Goal: Task Accomplishment & Management: Complete application form

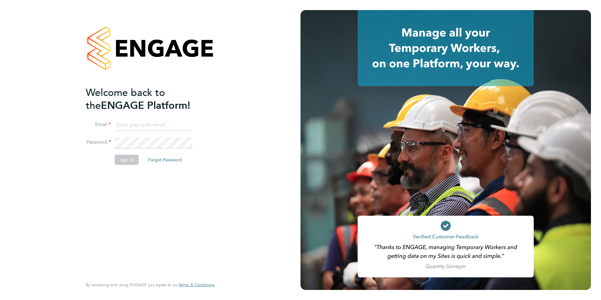
type input "Avais@Carbonrecruitment.co.uk"
click at [128, 166] on li "Sign In Forgot Password" at bounding box center [147, 163] width 123 height 16
click at [136, 157] on button "Sign In" at bounding box center [127, 160] width 24 height 10
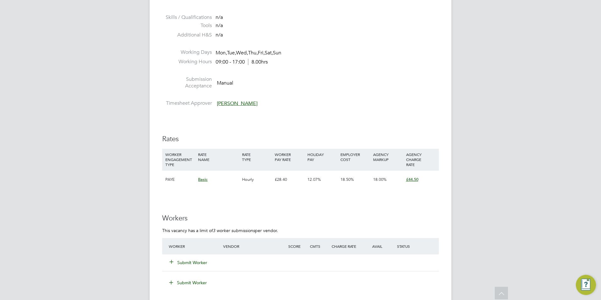
scroll to position [754, 0]
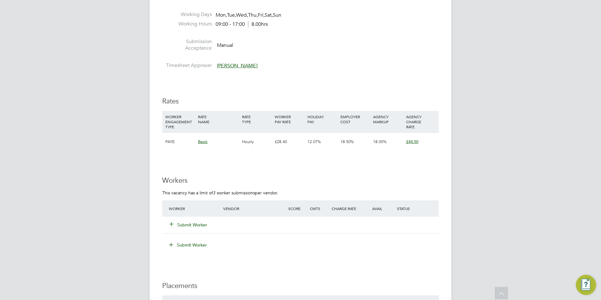
click at [196, 222] on button "Submit Worker" at bounding box center [189, 225] width 38 height 6
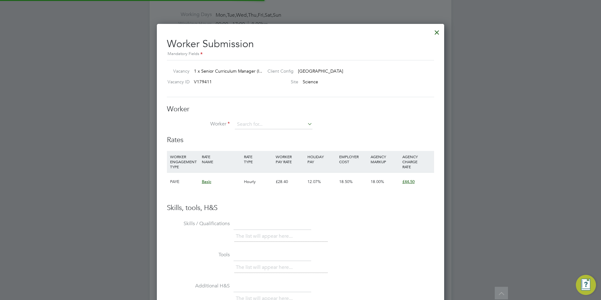
scroll to position [19, 43]
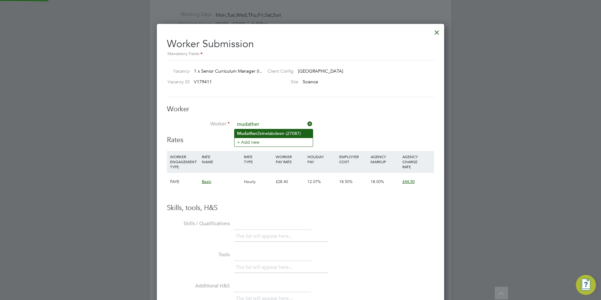
click at [265, 132] on li "Mudather Zeinelabdeen (27087)" at bounding box center [273, 133] width 78 height 8
type input "Mudather Zeinelabdeen (27087)"
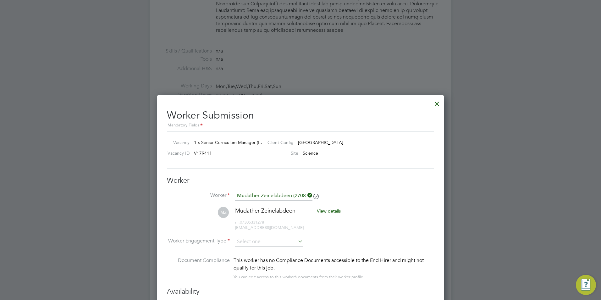
scroll to position [749, 0]
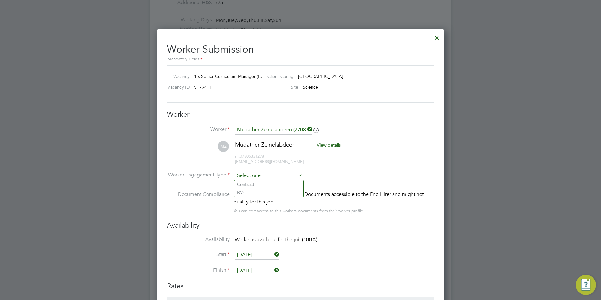
click at [279, 174] on input at bounding box center [269, 175] width 68 height 9
click at [283, 184] on li "Contract" at bounding box center [268, 184] width 69 height 8
type input "Contract"
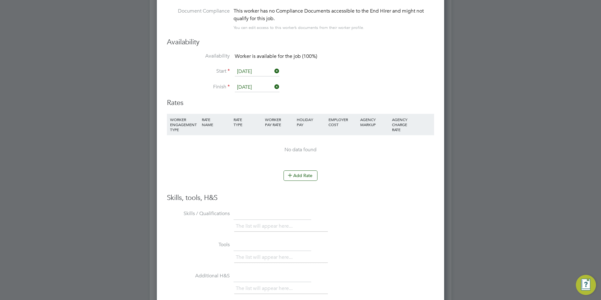
scroll to position [969, 0]
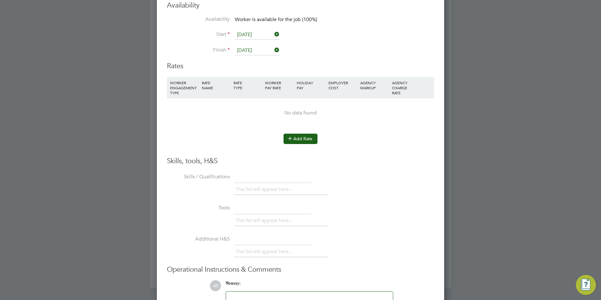
click at [307, 140] on button "Add Rate" at bounding box center [300, 139] width 34 height 10
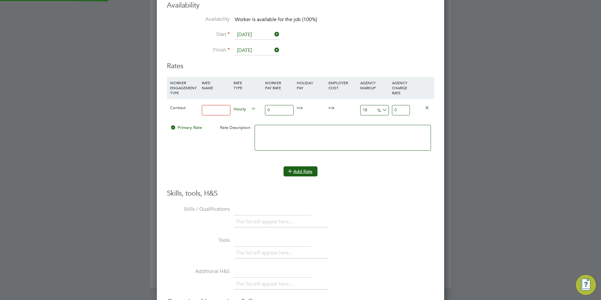
scroll to position [582, 288]
click at [229, 114] on input at bounding box center [216, 110] width 29 height 10
type input "BASIC"
click at [367, 111] on input "18" at bounding box center [374, 110] width 29 height 10
click at [280, 108] on input "0" at bounding box center [279, 110] width 29 height 10
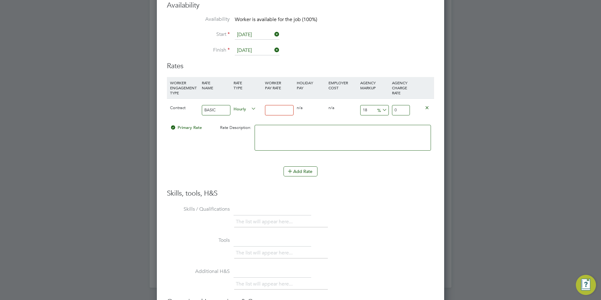
type input "4"
type input "4.72"
type input "45"
type input "53.1"
type input "45"
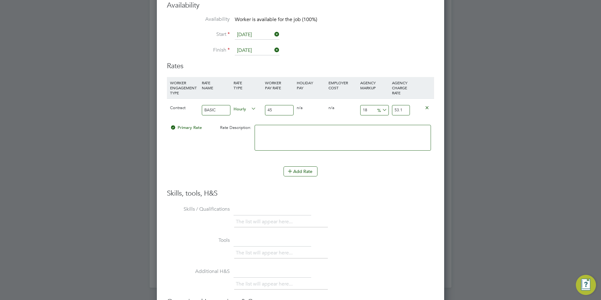
click at [371, 107] on input "18" at bounding box center [374, 110] width 29 height 10
type input "2"
type input "45.9"
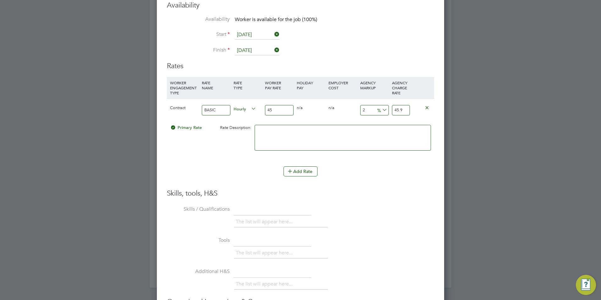
type input "23"
type input "55.35"
type input "23"
click at [382, 120] on div "23 10.35 %" at bounding box center [375, 110] width 32 height 23
click at [375, 129] on textarea at bounding box center [343, 138] width 176 height 26
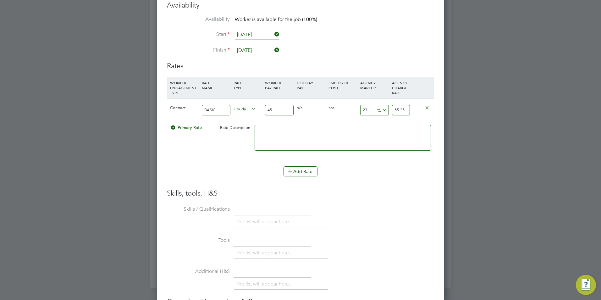
click at [355, 137] on textarea at bounding box center [343, 138] width 176 height 26
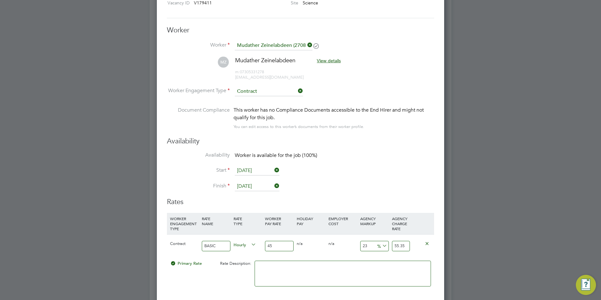
scroll to position [934, 0]
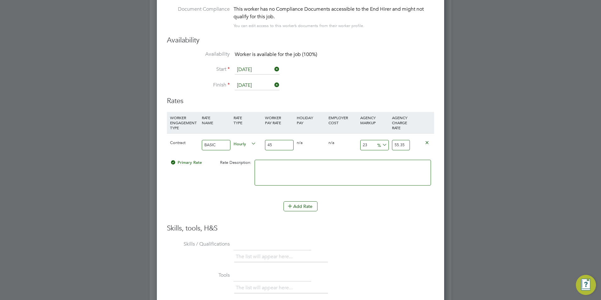
click at [289, 146] on input "45" at bounding box center [279, 145] width 29 height 10
click at [283, 142] on input "45" at bounding box center [279, 145] width 29 height 10
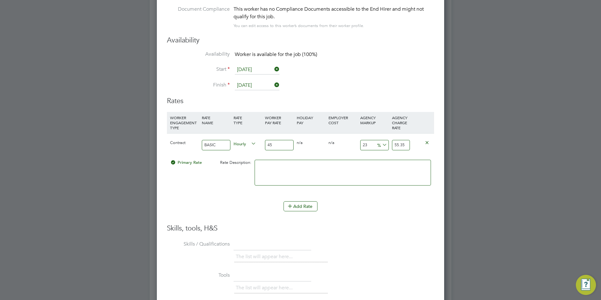
click at [281, 145] on input "45" at bounding box center [279, 145] width 29 height 10
click at [280, 146] on input "45" at bounding box center [279, 145] width 29 height 10
type input "4"
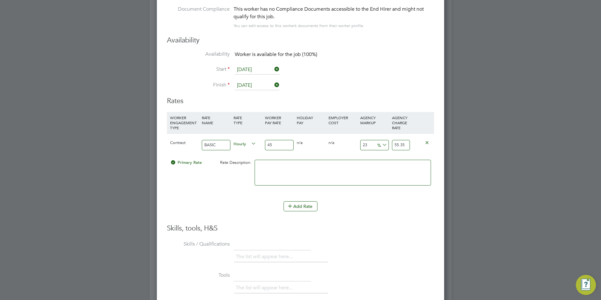
type input "4.92"
type input "5"
type input "6.15"
type input "51"
type input "62.73"
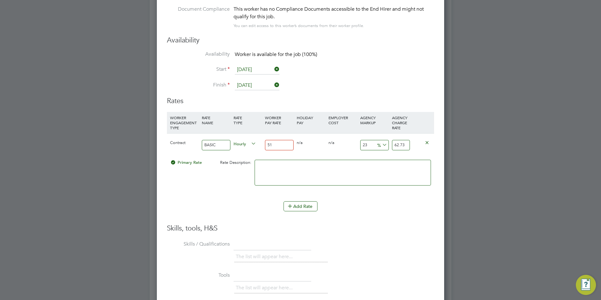
type input "510"
type input "627.3"
type input "51"
type input "62.73"
type input "5"
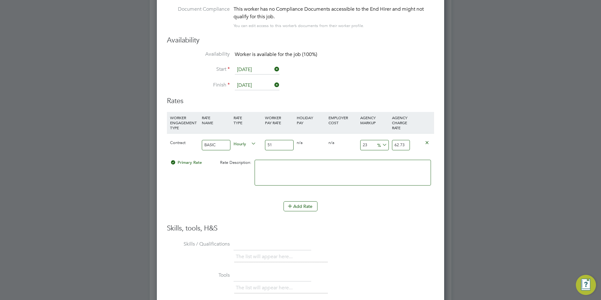
type input "6.15"
type input "50"
type input "61.5"
click at [252, 205] on div "Add Rate" at bounding box center [300, 206] width 267 height 10
click at [404, 146] on input "61.5" at bounding box center [401, 145] width 18 height 10
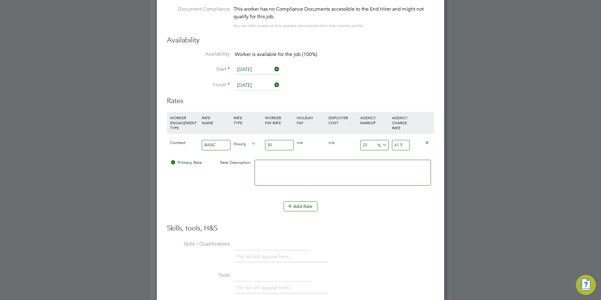
click at [291, 143] on input "50" at bounding box center [279, 145] width 29 height 10
type input "5"
type input "6.15"
type input "55"
type input "67.65"
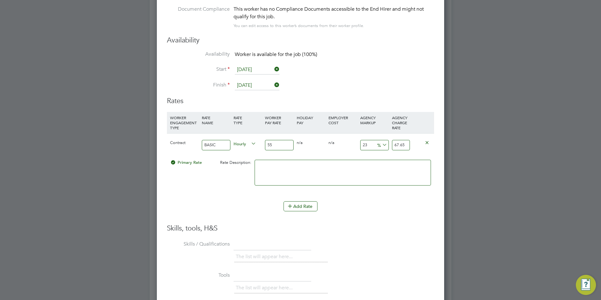
type input "5"
type input "6.15"
type input "50"
type input "61.5"
type input "5"
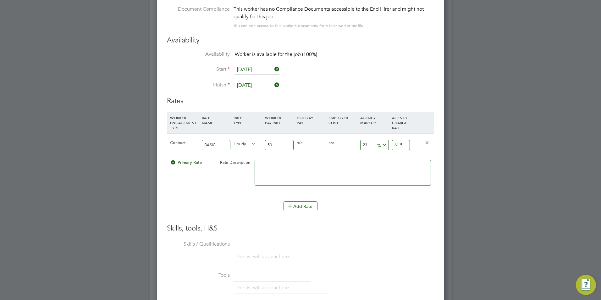
type input "6.15"
type input "55"
type input "67.65"
click at [285, 165] on textarea at bounding box center [343, 173] width 176 height 26
click at [304, 163] on textarea at bounding box center [343, 173] width 176 height 26
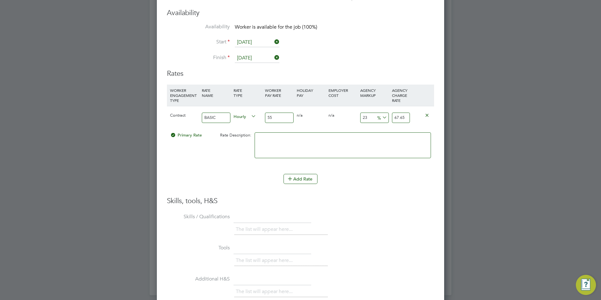
scroll to position [997, 0]
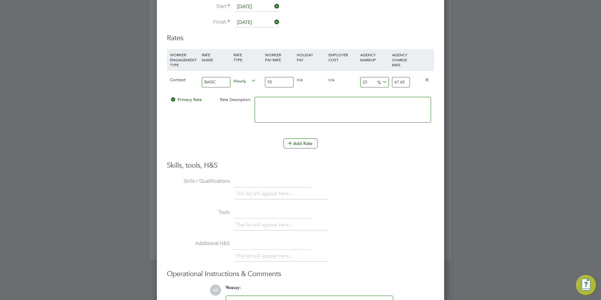
click at [288, 104] on textarea at bounding box center [343, 110] width 176 height 26
click at [283, 83] on input "55" at bounding box center [279, 82] width 29 height 10
click at [289, 82] on input "55" at bounding box center [279, 82] width 29 height 10
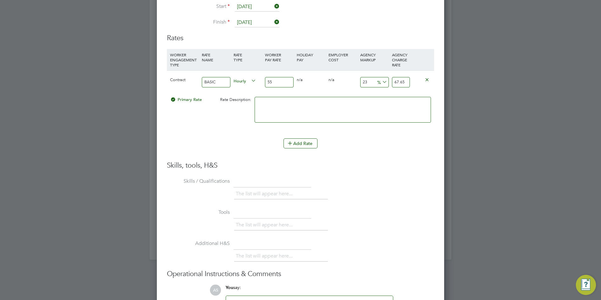
click at [289, 82] on input "55" at bounding box center [279, 82] width 29 height 10
type input "5"
type input "6.15"
type input "4"
type input "4.92"
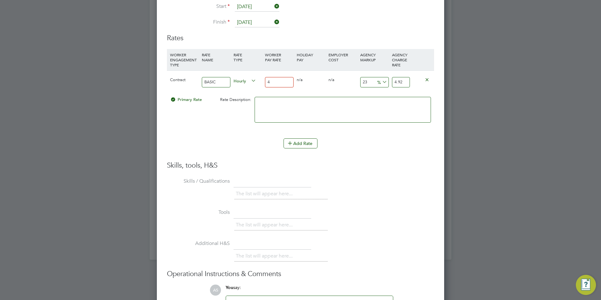
type input "45"
type input "55.35"
type input "45"
click at [367, 167] on h3 "Skills, tools, H&S" at bounding box center [300, 165] width 267 height 9
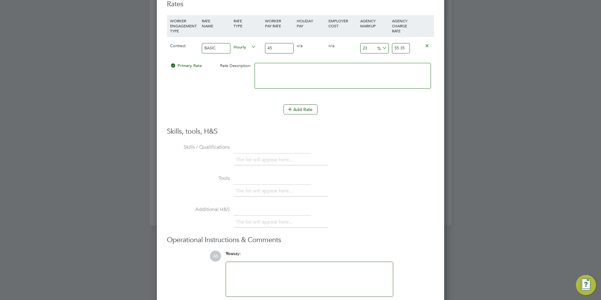
scroll to position [1060, 0]
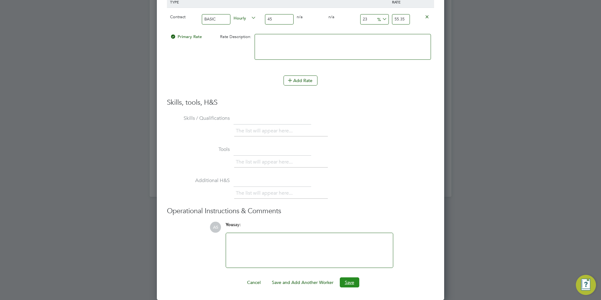
click at [345, 282] on button "Save" at bounding box center [349, 282] width 19 height 10
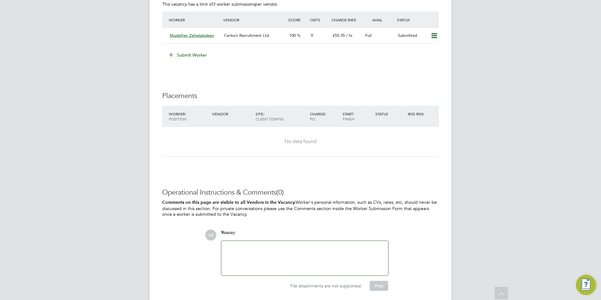
scroll to position [959, 0]
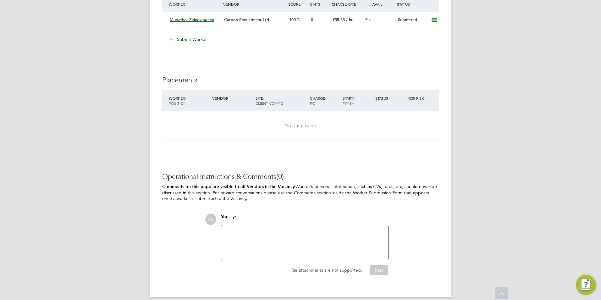
click at [325, 231] on div at bounding box center [304, 242] width 159 height 27
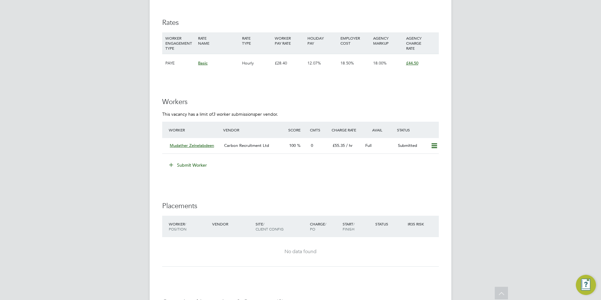
scroll to position [770, 0]
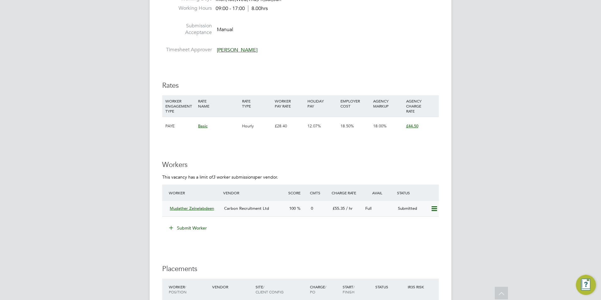
click at [203, 206] on span "Mudather Zeinelabdeen" at bounding box center [192, 208] width 44 height 5
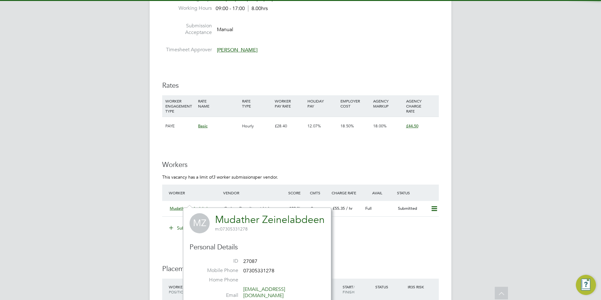
scroll to position [833, 0]
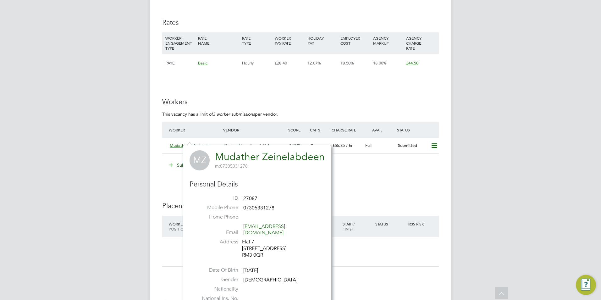
click at [257, 160] on link "Mudather Zeinelabdeen" at bounding box center [270, 157] width 110 height 12
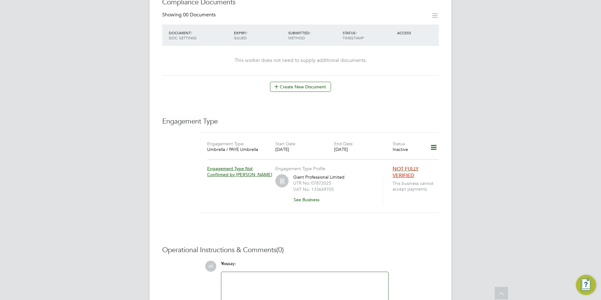
scroll to position [380, 0]
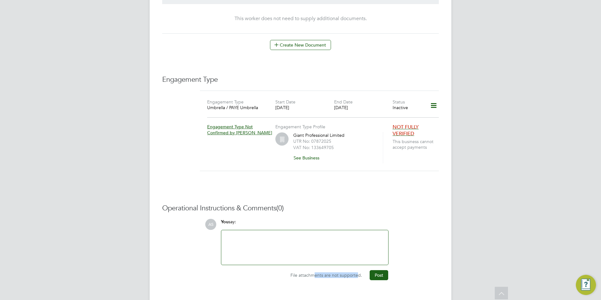
drag, startPoint x: 315, startPoint y: 263, endPoint x: 359, endPoint y: 263, distance: 44.0
click at [359, 272] on span "File attachments are not supported." at bounding box center [326, 275] width 72 height 6
drag, startPoint x: 359, startPoint y: 263, endPoint x: 345, endPoint y: 261, distance: 14.2
click at [345, 272] on span "File attachments are not supported." at bounding box center [326, 275] width 72 height 6
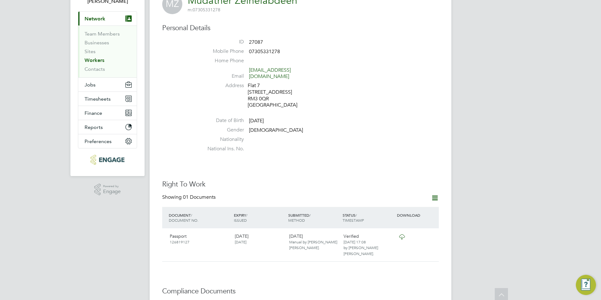
scroll to position [0, 0]
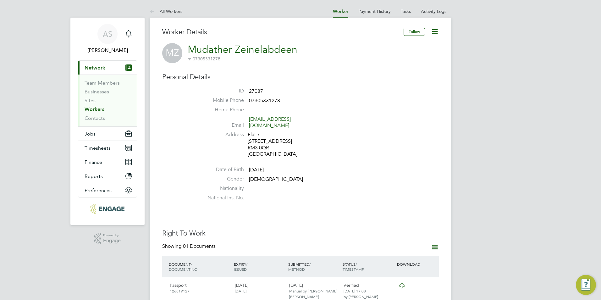
click at [103, 108] on link "Workers" at bounding box center [95, 109] width 20 height 6
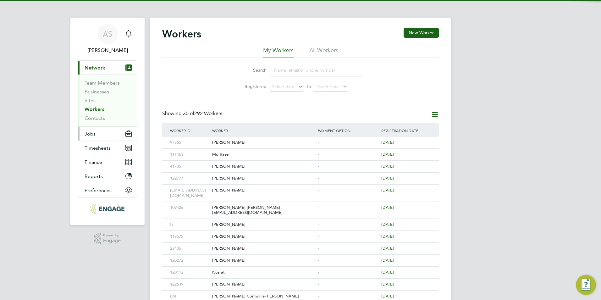
click at [102, 130] on button "Jobs" at bounding box center [107, 134] width 58 height 14
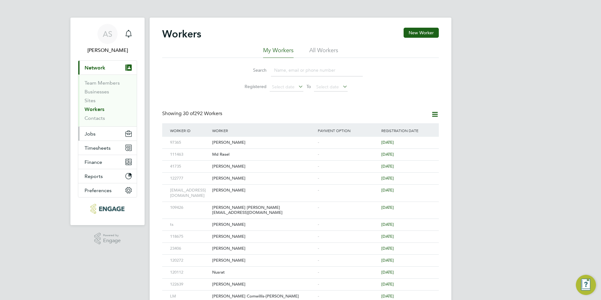
click at [98, 137] on button "Jobs" at bounding box center [107, 134] width 58 height 14
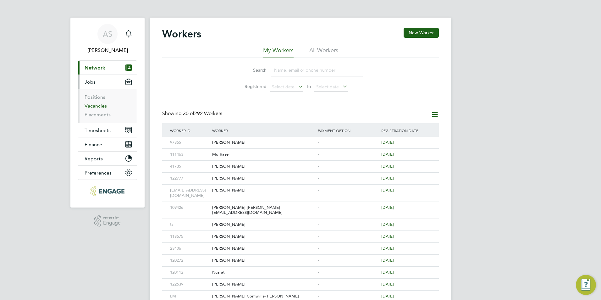
click at [99, 106] on link "Vacancies" at bounding box center [96, 106] width 22 height 6
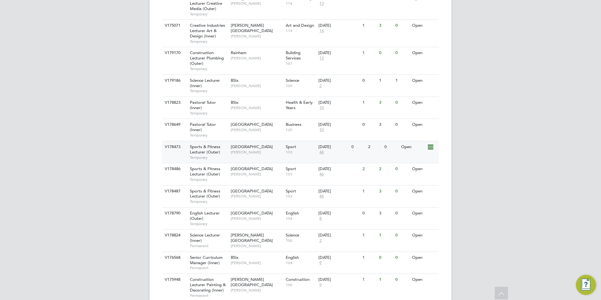
scroll to position [566, 0]
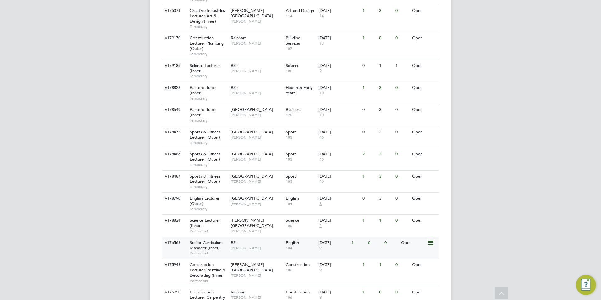
click at [320, 245] on span "9" at bounding box center [320, 247] width 4 height 5
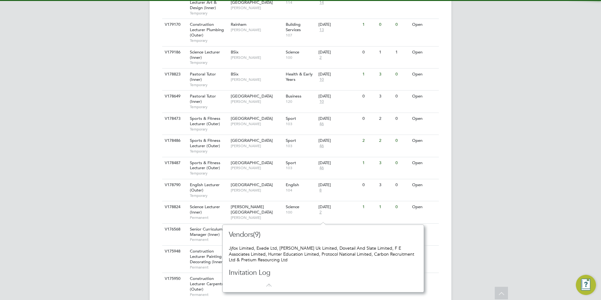
scroll to position [586, 0]
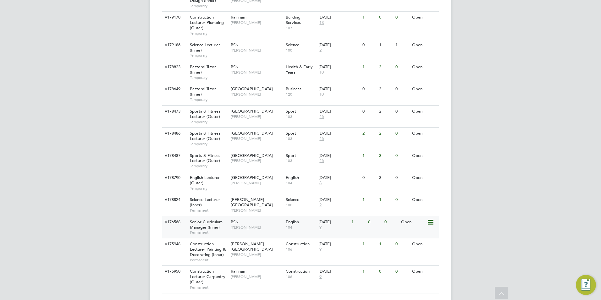
click at [229, 216] on div "BSix Fiona Matthews" at bounding box center [256, 224] width 55 height 16
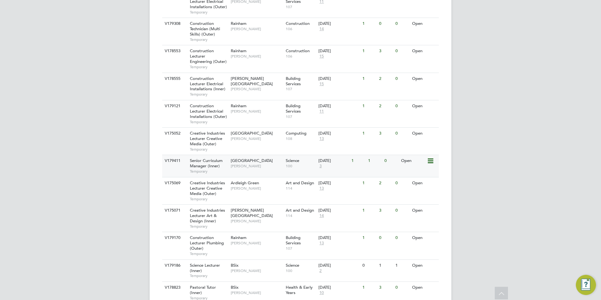
click at [249, 163] on span "[PERSON_NAME]" at bounding box center [257, 165] width 52 height 5
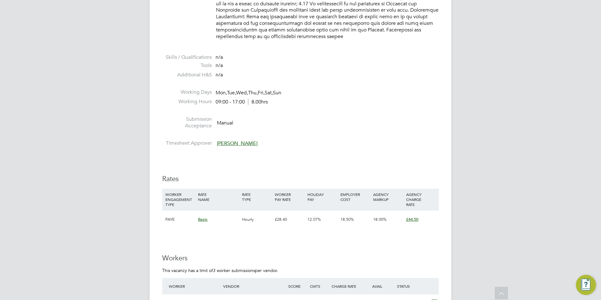
scroll to position [754, 0]
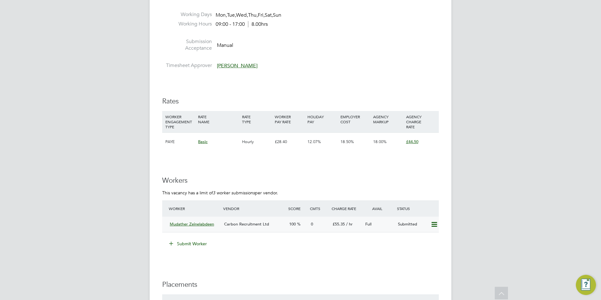
click at [202, 221] on span "Mudather Zeinelabdeen" at bounding box center [192, 223] width 44 height 5
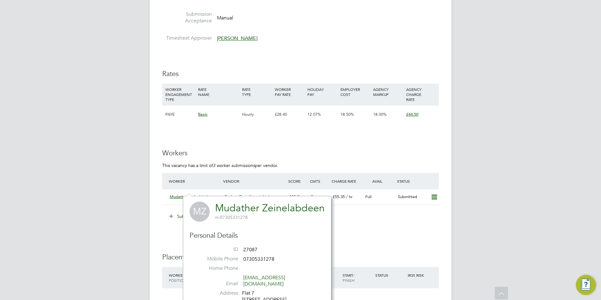
scroll to position [817, 0]
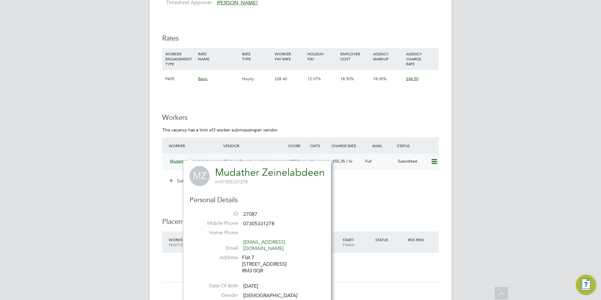
click at [262, 158] on span "Carbon Recruitment Ltd" at bounding box center [246, 160] width 45 height 5
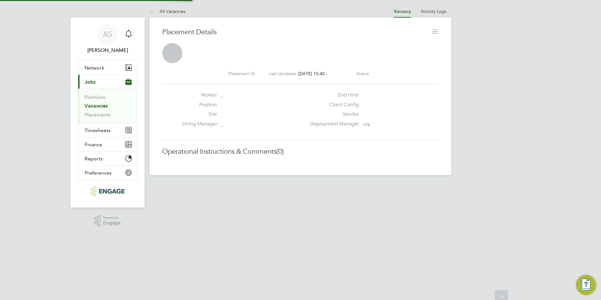
scroll to position [10, 124]
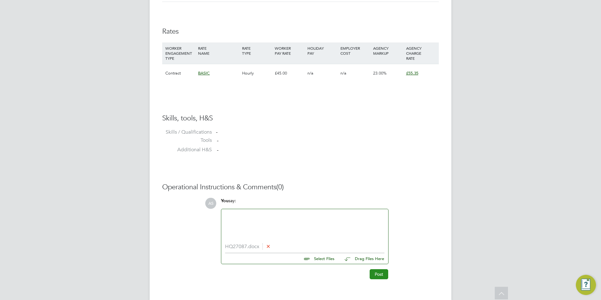
click at [380, 272] on button "Post" at bounding box center [379, 274] width 19 height 10
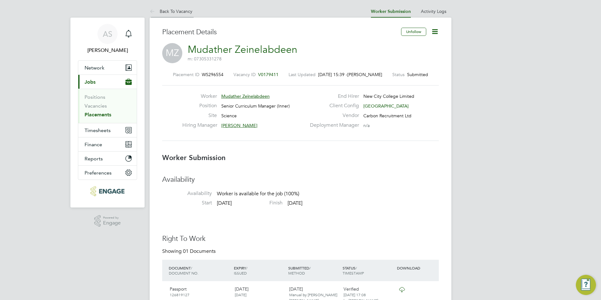
click at [165, 12] on link "Back To Vacancy" at bounding box center [171, 11] width 43 height 6
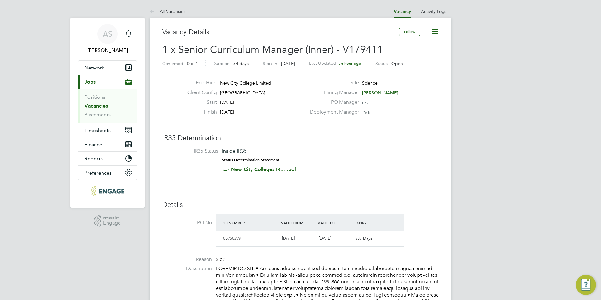
click at [103, 83] on button "Current page: Jobs" at bounding box center [107, 82] width 58 height 14
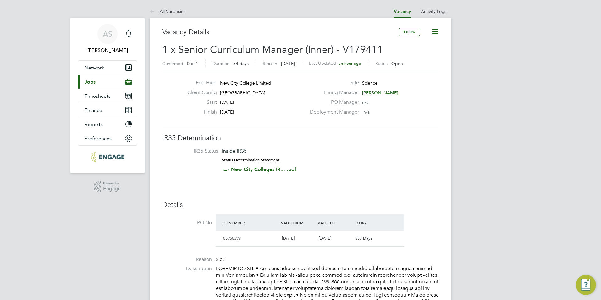
click at [99, 80] on button "Current page: Jobs" at bounding box center [107, 82] width 58 height 14
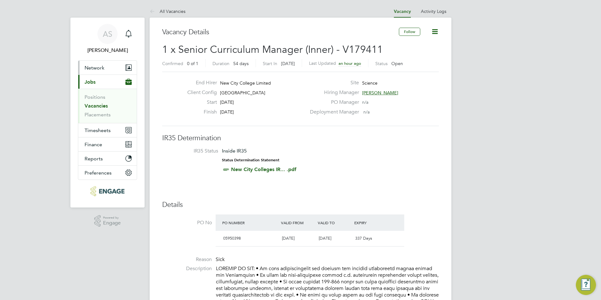
click at [107, 63] on button "Network" at bounding box center [107, 68] width 58 height 14
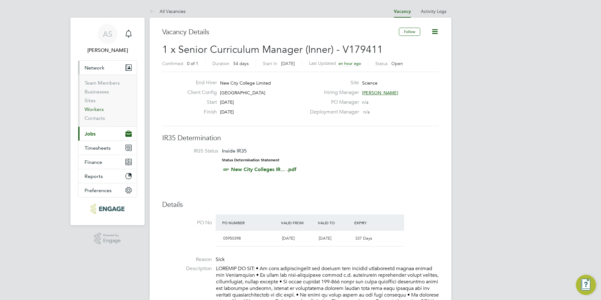
click at [95, 109] on link "Workers" at bounding box center [94, 109] width 19 height 6
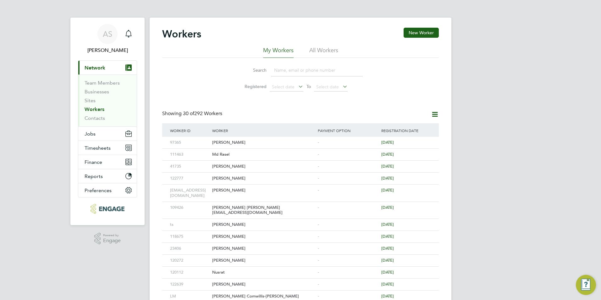
click at [425, 38] on div "Workers New Worker" at bounding box center [300, 37] width 277 height 19
click at [427, 36] on button "New Worker" at bounding box center [421, 33] width 35 height 10
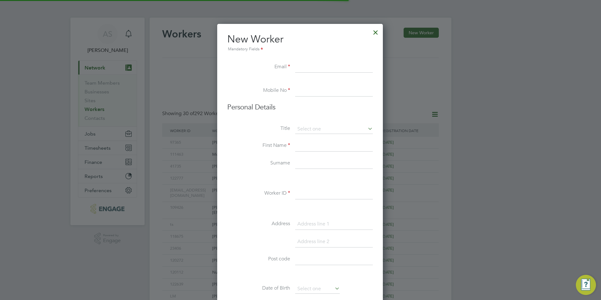
scroll to position [535, 167]
click at [327, 69] on input at bounding box center [334, 67] width 78 height 11
paste input "[EMAIL_ADDRESS][DOMAIN_NAME]"
type input "[EMAIL_ADDRESS][DOMAIN_NAME]"
click at [341, 90] on input at bounding box center [334, 90] width 78 height 11
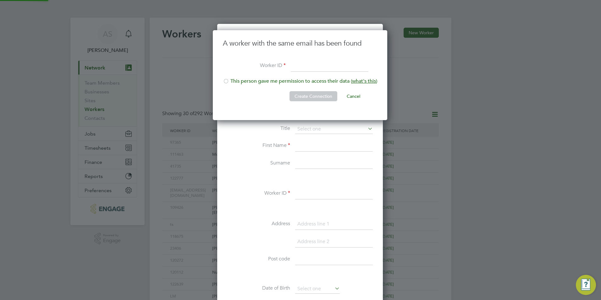
scroll to position [90, 175]
click at [333, 95] on button "Create Connection" at bounding box center [313, 96] width 48 height 10
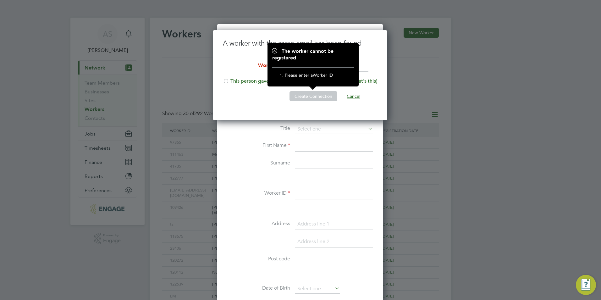
click at [351, 98] on button "Cancel" at bounding box center [354, 96] width 24 height 10
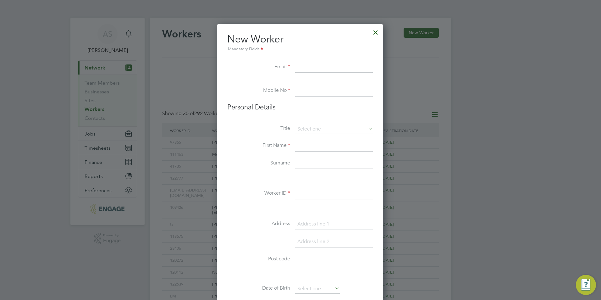
click at [376, 31] on div at bounding box center [375, 30] width 11 height 11
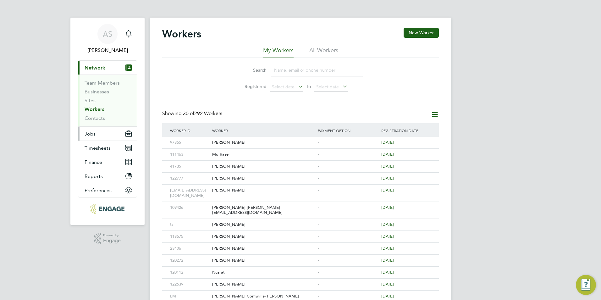
click at [97, 138] on button "Jobs" at bounding box center [107, 134] width 58 height 14
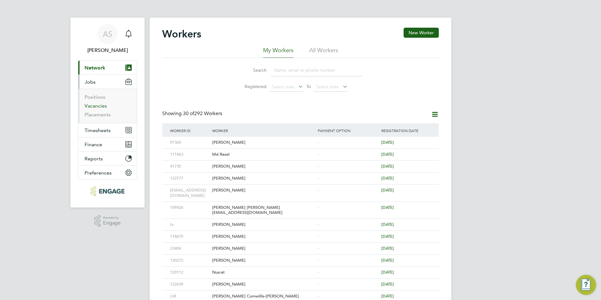
click at [103, 105] on link "Vacancies" at bounding box center [96, 106] width 22 height 6
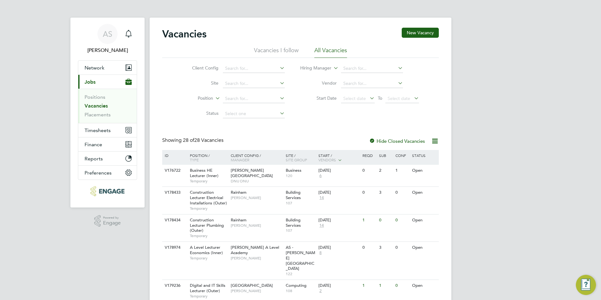
scroll to position [366, 0]
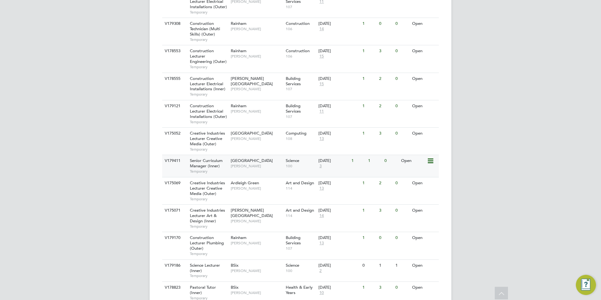
click at [259, 163] on span "[PERSON_NAME]" at bounding box center [257, 165] width 52 height 5
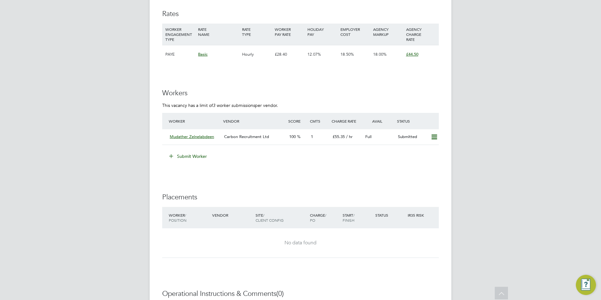
scroll to position [786, 0]
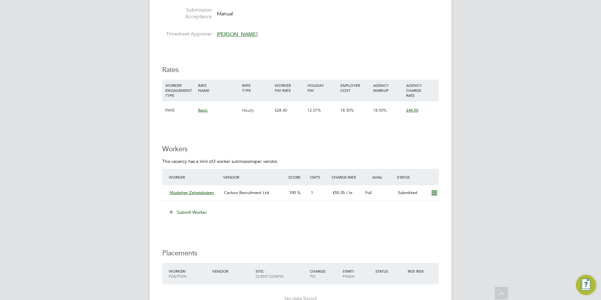
click at [202, 207] on button "Submit Worker" at bounding box center [188, 212] width 47 height 10
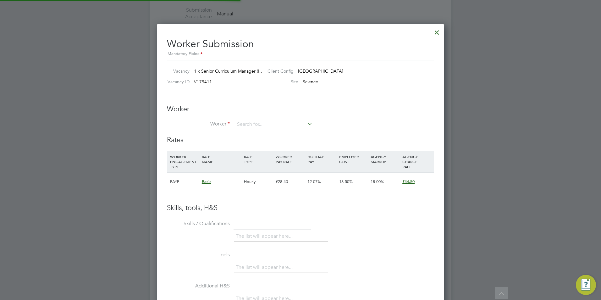
scroll to position [3, 3]
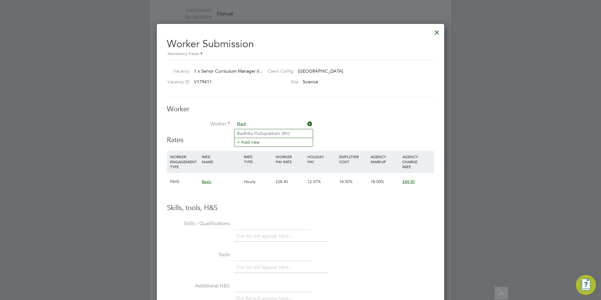
type input "Rad"
click at [250, 124] on input at bounding box center [274, 124] width 78 height 9
paste input "Radhwan"
click at [282, 124] on input "Radhwan" at bounding box center [274, 124] width 78 height 9
type input "R"
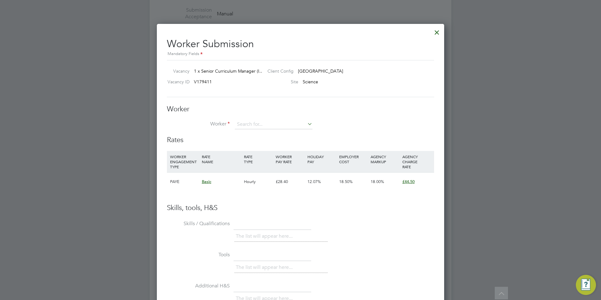
click at [440, 32] on div at bounding box center [436, 30] width 11 height 11
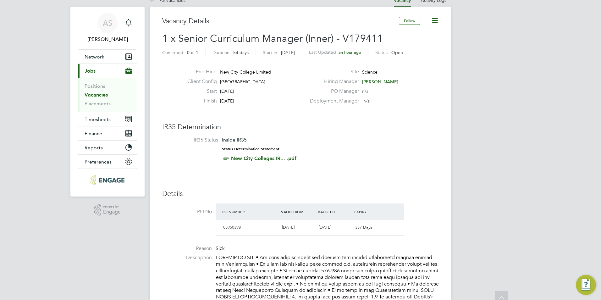
scroll to position [0, 0]
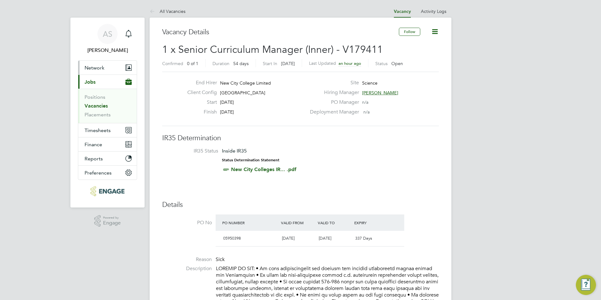
click at [113, 69] on button "Network" at bounding box center [107, 68] width 58 height 14
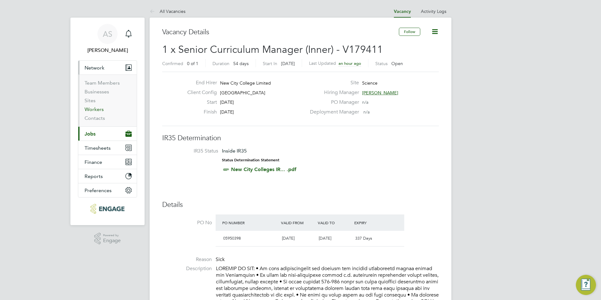
click at [96, 108] on link "Workers" at bounding box center [94, 109] width 19 height 6
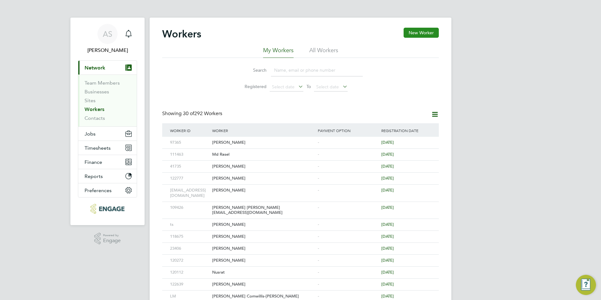
click at [410, 36] on button "New Worker" at bounding box center [421, 33] width 35 height 10
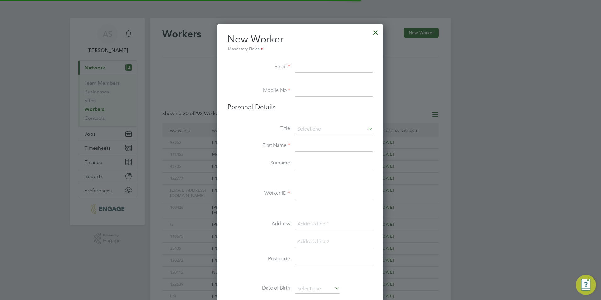
scroll to position [535, 167]
paste input "radhwan_alnaimi@hotmail.com"
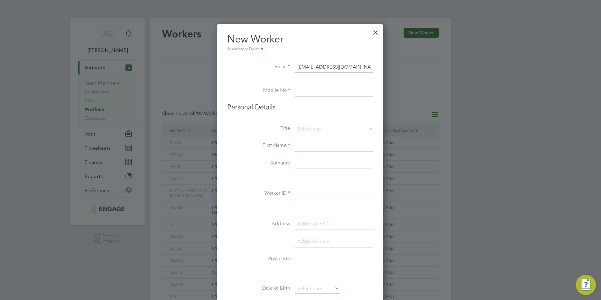
type input "radhwan_alnaimi@hotmail.com"
click at [314, 91] on input at bounding box center [334, 90] width 78 height 11
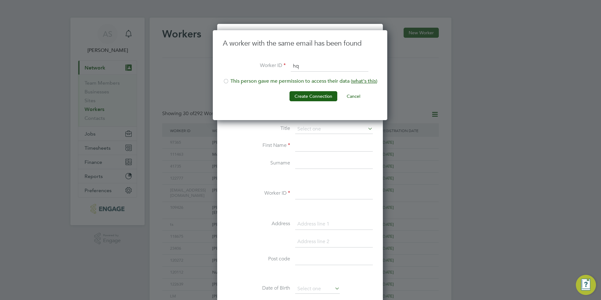
type input "h"
paste input "34644"
type input "HQ34644"
click at [284, 79] on li "This person gave me permission to access their data ( what's this )" at bounding box center [300, 84] width 154 height 13
click at [308, 96] on button "Create Connection" at bounding box center [313, 96] width 48 height 10
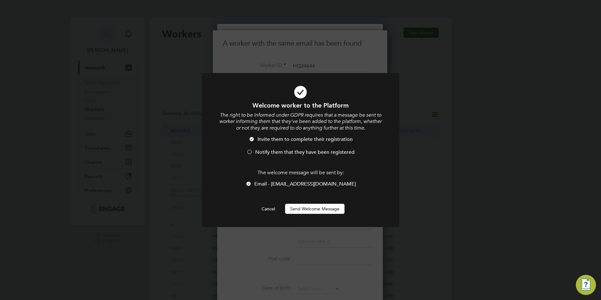
click at [286, 151] on span "Notify them that they have been registered" at bounding box center [304, 152] width 99 height 6
click at [290, 139] on span "Invite them to complete their registration" at bounding box center [304, 139] width 95 height 6
click at [291, 147] on li "Invite them to complete their registration" at bounding box center [300, 142] width 163 height 13
click at [312, 207] on button "Send Welcome Message" at bounding box center [314, 209] width 59 height 10
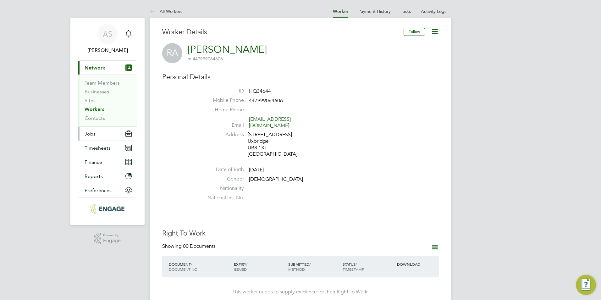
click at [103, 137] on button "Jobs" at bounding box center [107, 134] width 58 height 14
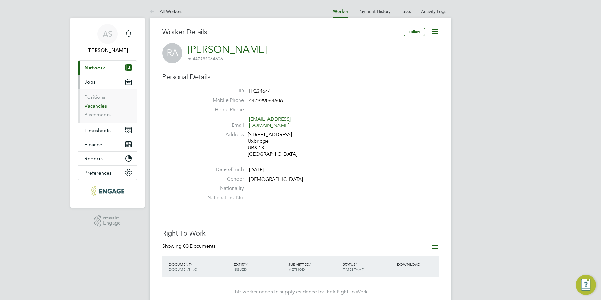
click at [102, 108] on link "Vacancies" at bounding box center [96, 106] width 22 height 6
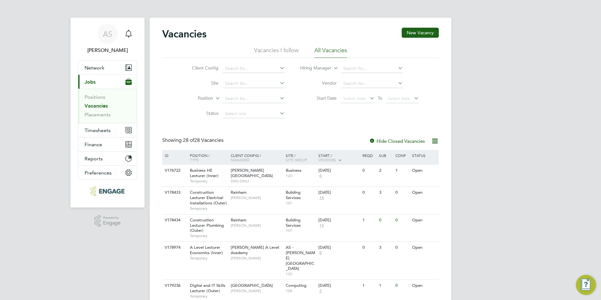
scroll to position [366, 0]
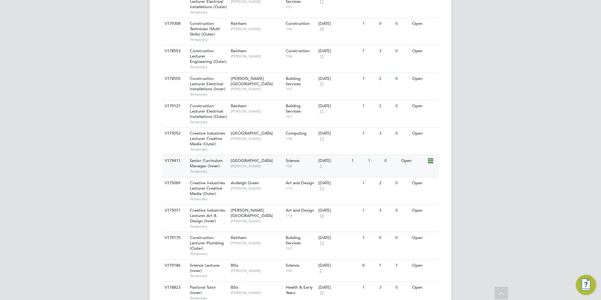
click at [272, 155] on div "Tower Hamlets Campus Iqbal Hussain" at bounding box center [256, 163] width 55 height 16
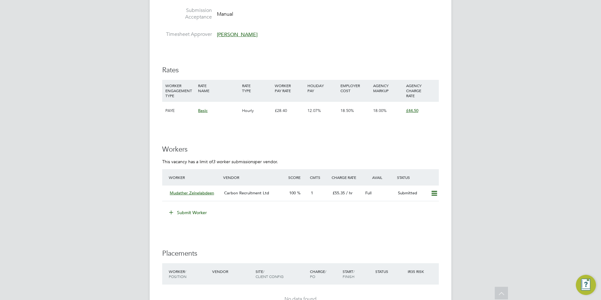
scroll to position [786, 0]
click at [198, 207] on button "Submit Worker" at bounding box center [188, 212] width 47 height 10
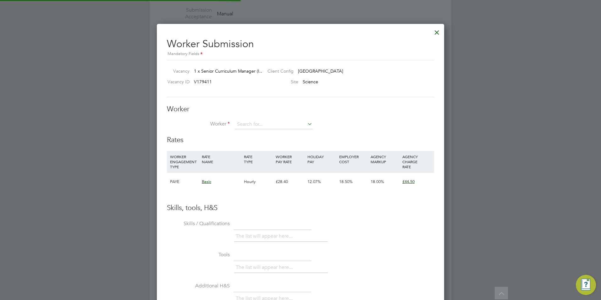
scroll to position [382, 288]
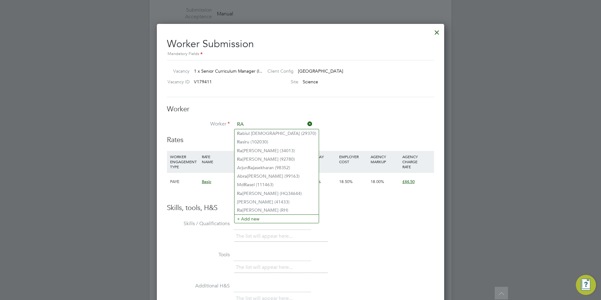
type input "R"
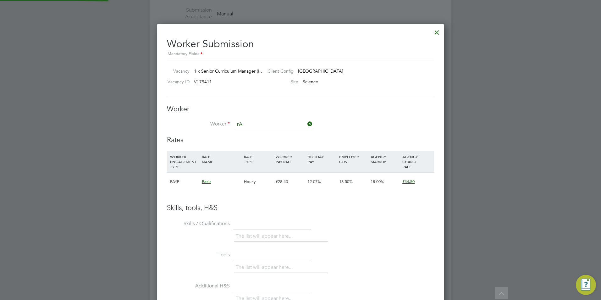
type input "r"
type input "E"
type input "[PERSON_NAME] (HQ34644)"
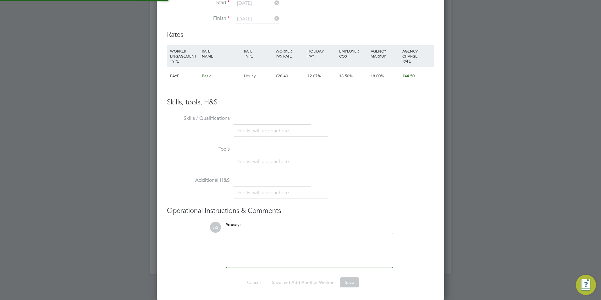
scroll to position [3, 3]
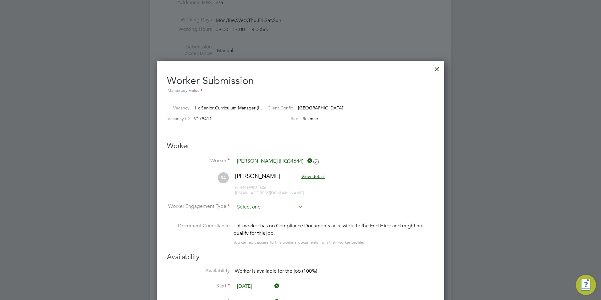
click at [276, 202] on input at bounding box center [269, 206] width 68 height 9
click at [270, 217] on li "Contract" at bounding box center [268, 216] width 69 height 8
type input "Contract"
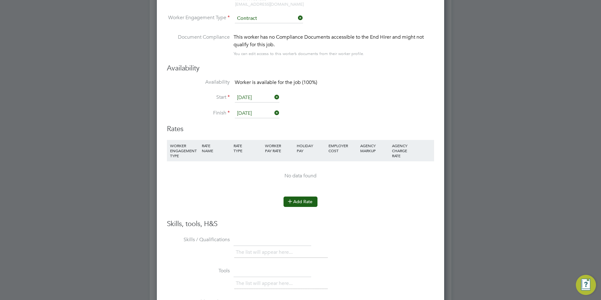
click at [302, 200] on button "Add Rate" at bounding box center [300, 201] width 34 height 10
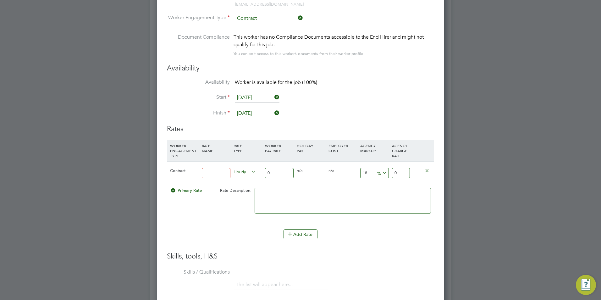
click at [224, 174] on input at bounding box center [216, 173] width 29 height 10
type input "BASIC"
click at [291, 175] on input "0" at bounding box center [279, 173] width 29 height 10
type input "4"
type input "4.72"
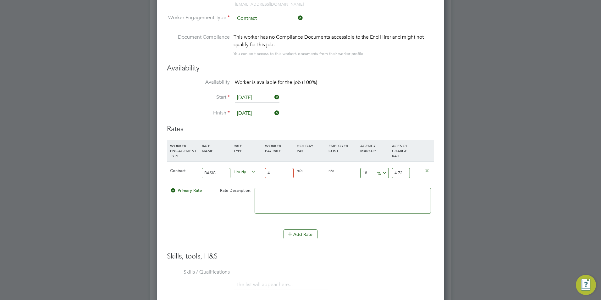
type input "45"
type input "53.1"
type input "45"
click at [371, 172] on input "18" at bounding box center [374, 173] width 29 height 10
type input "1"
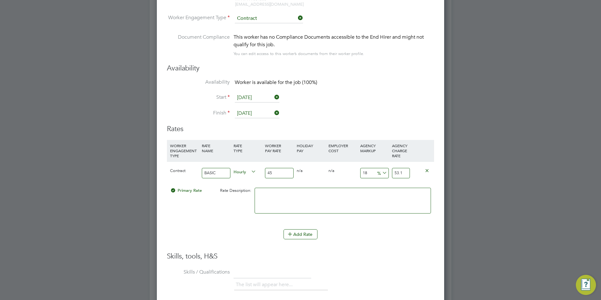
type input "45.45"
type input "2"
type input "45.9"
type input "23"
type input "55.35"
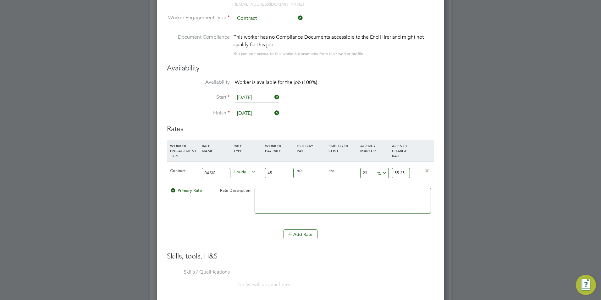
type input "23"
click at [324, 206] on textarea at bounding box center [343, 201] width 176 height 26
click at [311, 232] on button "Add Rate" at bounding box center [300, 234] width 34 height 10
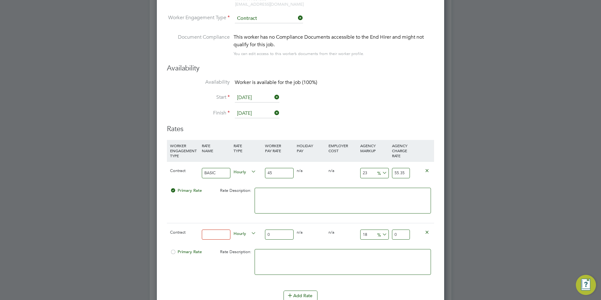
click at [426, 231] on icon at bounding box center [427, 231] width 5 height 5
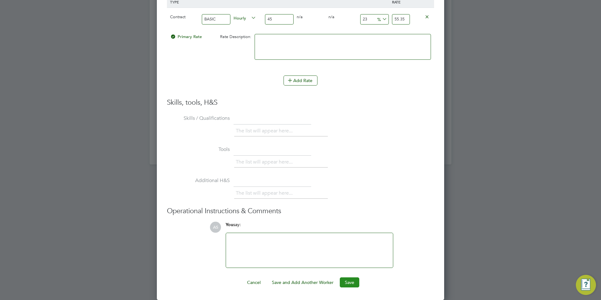
click at [343, 278] on button "Save" at bounding box center [349, 282] width 19 height 10
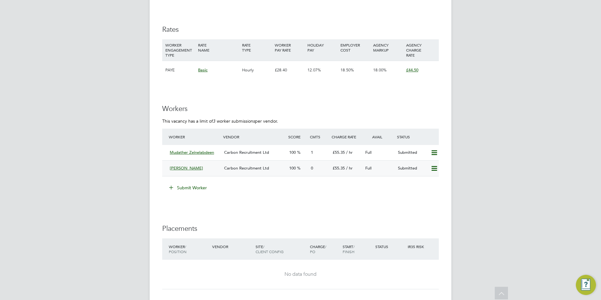
scroll to position [849, 0]
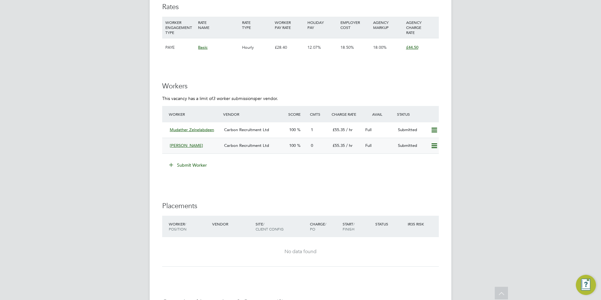
click at [182, 143] on span "[PERSON_NAME]" at bounding box center [186, 145] width 33 height 5
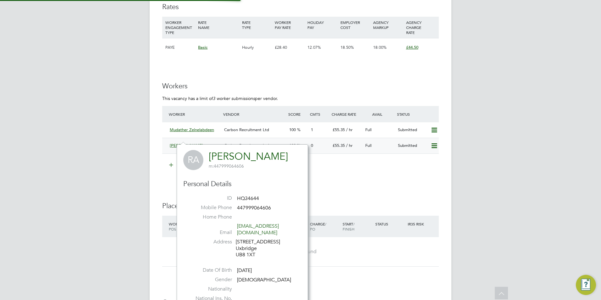
scroll to position [159, 131]
click at [188, 140] on div "[PERSON_NAME]" at bounding box center [194, 145] width 54 height 10
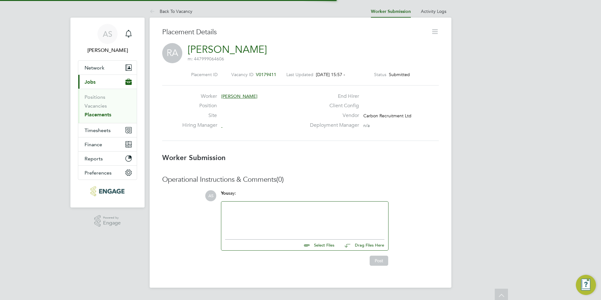
scroll to position [3, 3]
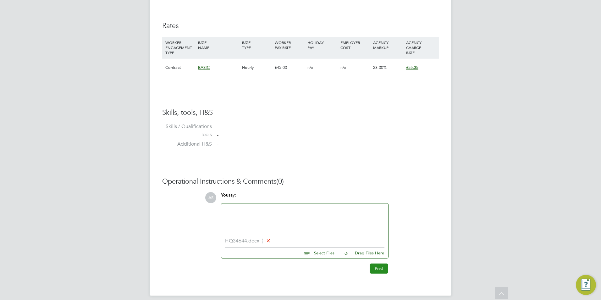
click at [377, 266] on button "Post" at bounding box center [379, 268] width 19 height 10
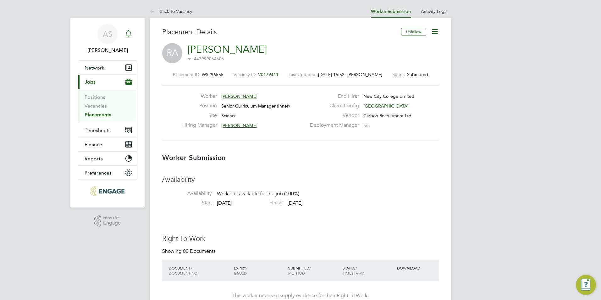
click at [132, 37] on div "Main navigation" at bounding box center [128, 34] width 13 height 13
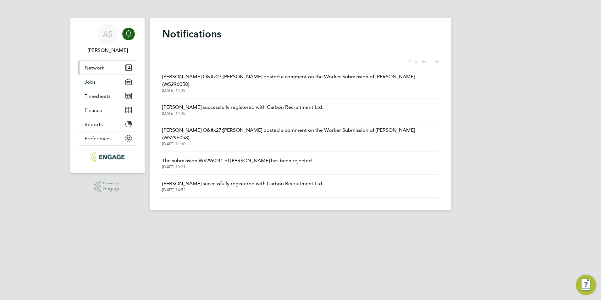
click at [105, 69] on button "Network" at bounding box center [107, 68] width 58 height 14
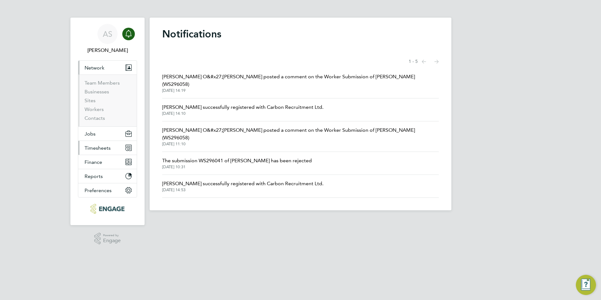
click at [99, 142] on button "Timesheets" at bounding box center [107, 148] width 58 height 14
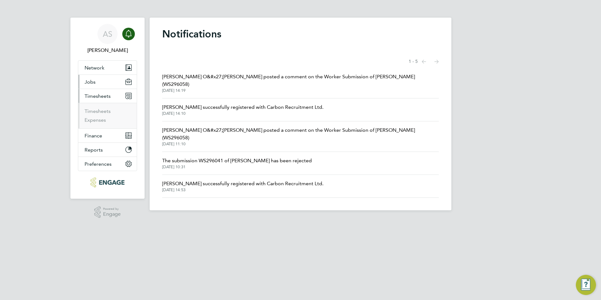
click at [100, 86] on button "Jobs" at bounding box center [107, 82] width 58 height 14
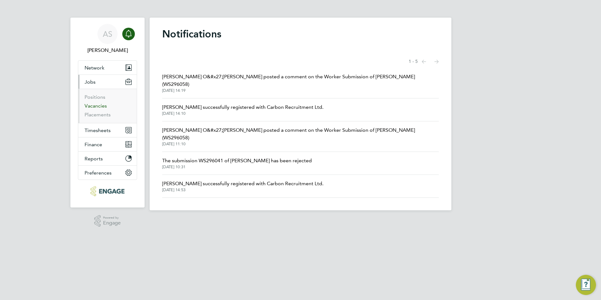
click at [98, 107] on link "Vacancies" at bounding box center [96, 106] width 22 height 6
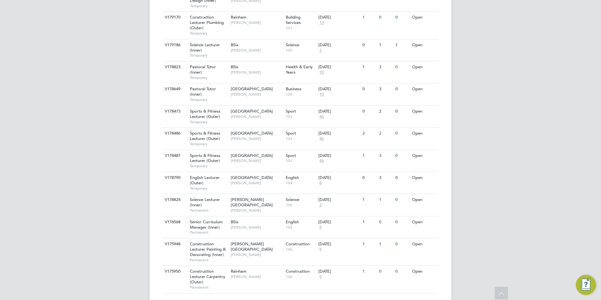
scroll to position [366, 0]
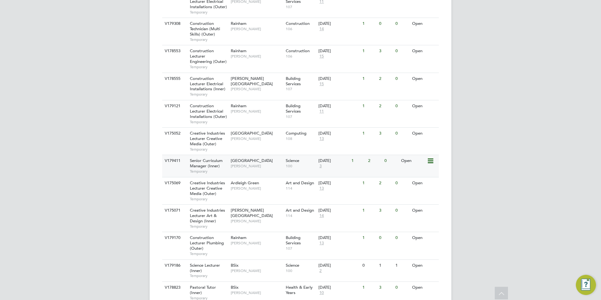
click at [216, 169] on span "Temporary" at bounding box center [209, 171] width 38 height 5
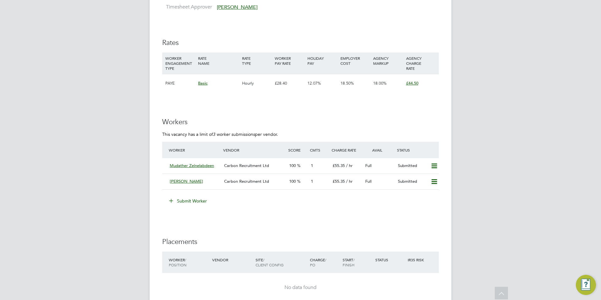
scroll to position [817, 0]
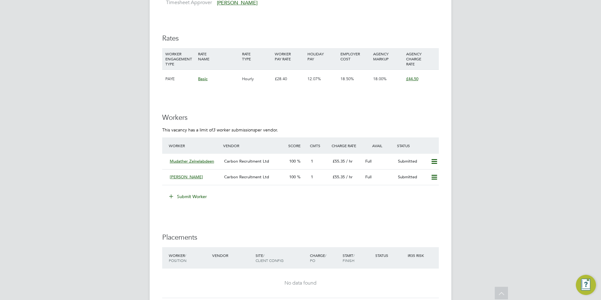
click at [195, 191] on button "Submit Worker" at bounding box center [188, 196] width 47 height 10
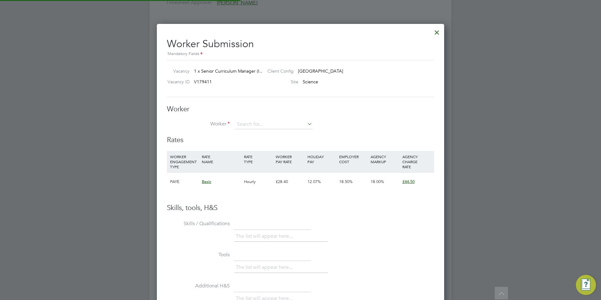
scroll to position [382, 288]
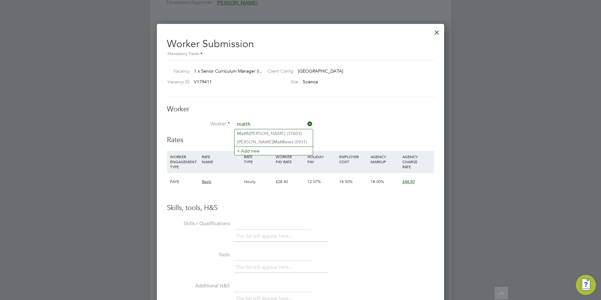
click at [289, 132] on li "Matth [PERSON_NAME] (37603)" at bounding box center [273, 133] width 78 height 8
type input "[PERSON_NAME] (37603)"
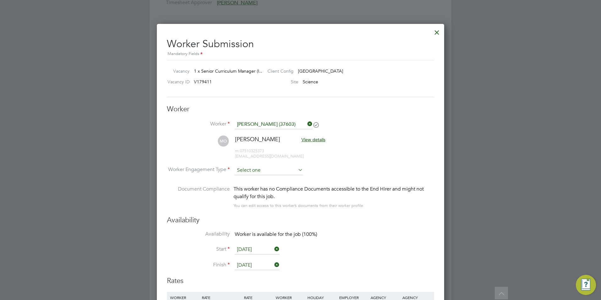
click at [268, 167] on input at bounding box center [269, 170] width 68 height 9
click at [269, 177] on li "Contract" at bounding box center [268, 179] width 69 height 8
type input "Contract"
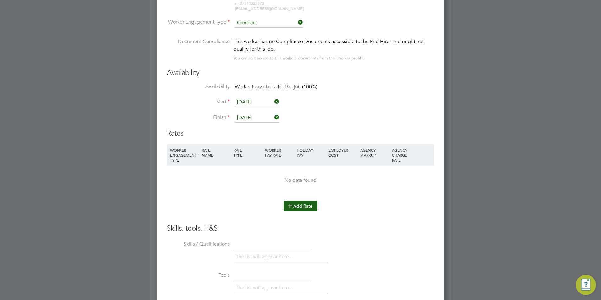
click at [301, 203] on button "Add Rate" at bounding box center [300, 206] width 34 height 10
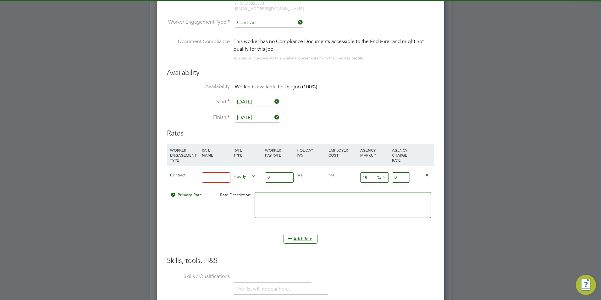
click at [221, 178] on input at bounding box center [216, 177] width 29 height 10
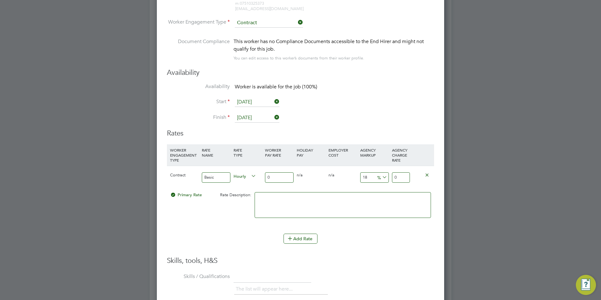
type input "BASIC"
click at [267, 179] on input "0" at bounding box center [279, 177] width 29 height 10
click at [277, 179] on input "0" at bounding box center [279, 177] width 29 height 10
type input "4"
type input "4.72"
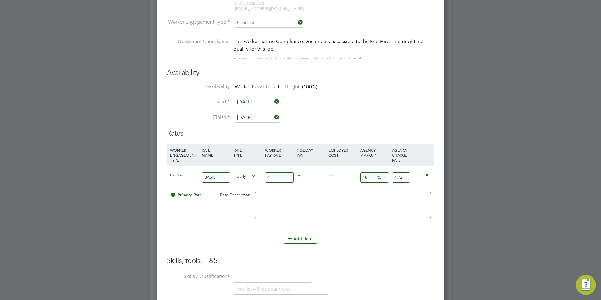
type input "45"
type input "53.1"
type input "45"
click at [299, 203] on textarea at bounding box center [343, 205] width 176 height 26
click at [370, 176] on input "18" at bounding box center [374, 177] width 29 height 10
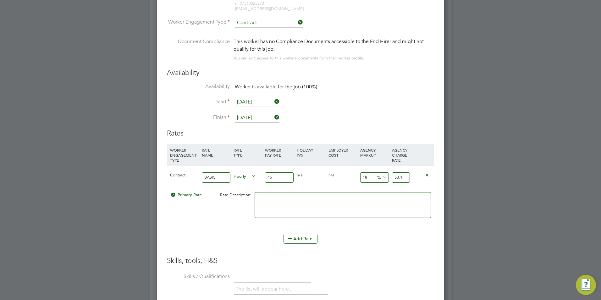
type input "1"
type input "45.45"
type input "2"
type input "45.9"
type input "23"
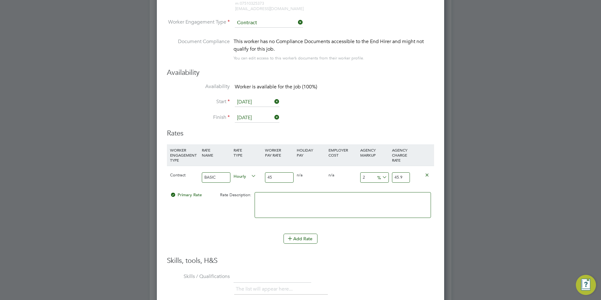
type input "55.35"
type input "23"
click at [360, 235] on div "Add Rate" at bounding box center [300, 239] width 267 height 10
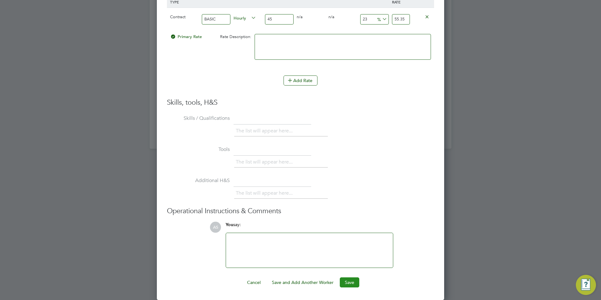
click at [340, 284] on button "Save" at bounding box center [349, 282] width 19 height 10
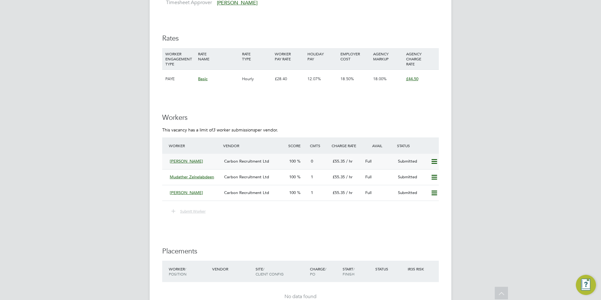
click at [191, 157] on div "[PERSON_NAME]" at bounding box center [194, 161] width 54 height 10
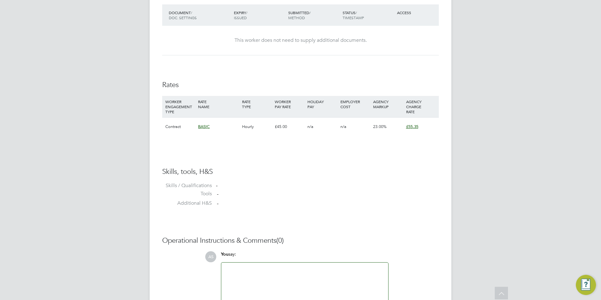
scroll to position [416, 0]
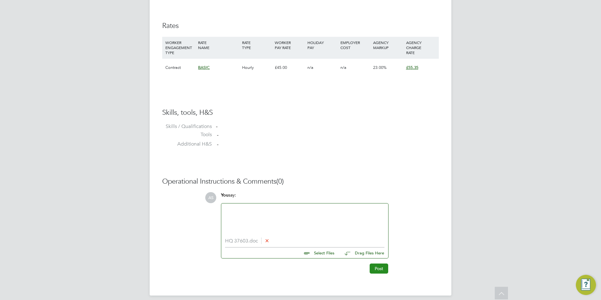
click at [375, 266] on button "Post" at bounding box center [379, 268] width 19 height 10
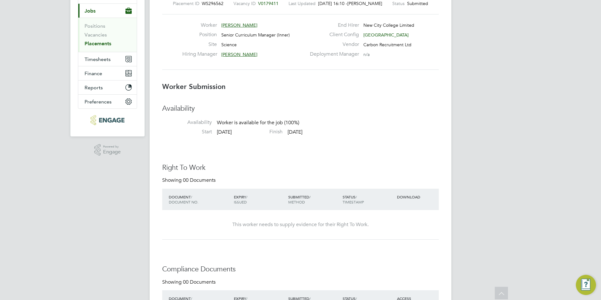
scroll to position [7, 0]
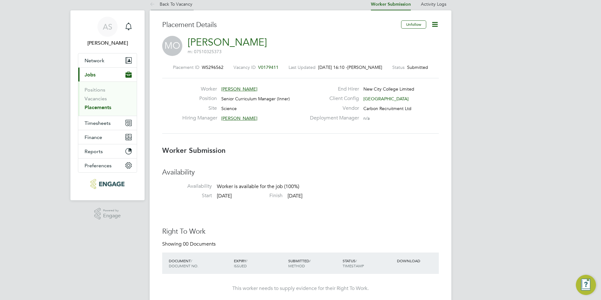
click at [164, 6] on link "Back To Vacancy" at bounding box center [171, 4] width 43 height 6
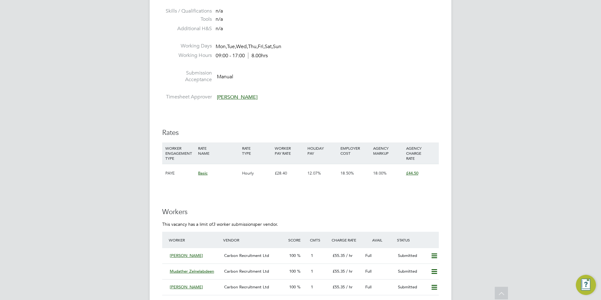
scroll to position [786, 0]
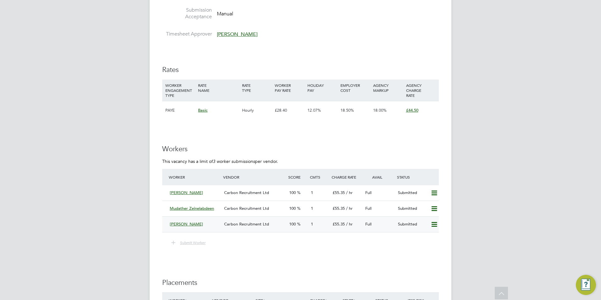
click at [235, 216] on div "Radhwan Alnaimi Carbon Recruitment Ltd 100 1 £55.35 / hr Full Submitted" at bounding box center [300, 224] width 277 height 16
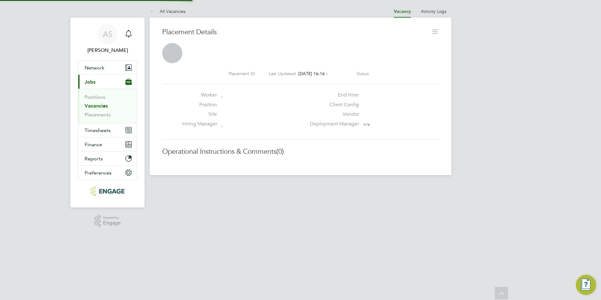
scroll to position [3, 3]
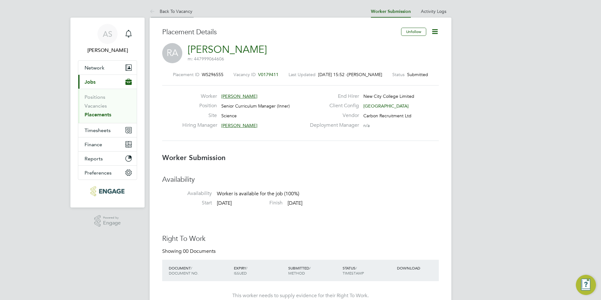
click at [185, 8] on li "Back To Vacancy" at bounding box center [171, 11] width 43 height 13
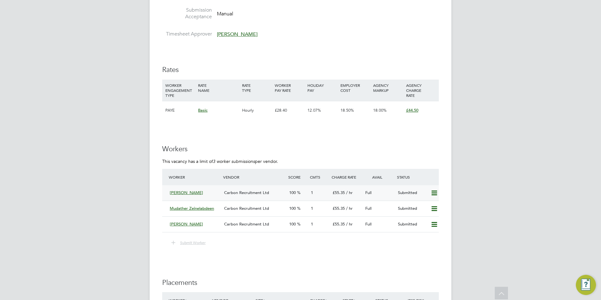
click at [433, 190] on icon at bounding box center [434, 192] width 8 height 5
click at [433, 198] on li "Remove" at bounding box center [425, 199] width 24 height 9
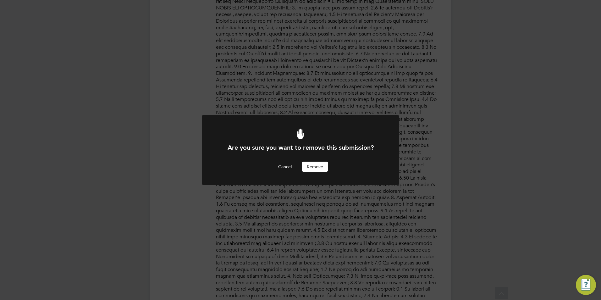
click at [321, 167] on button "Remove" at bounding box center [315, 167] width 26 height 10
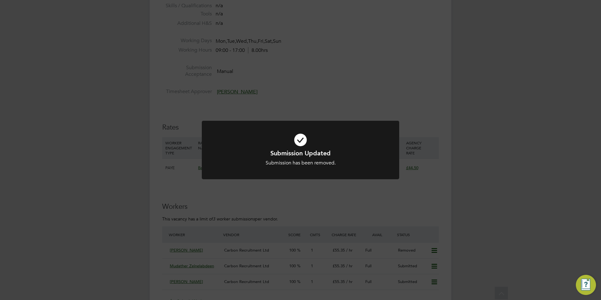
scroll to position [786, 0]
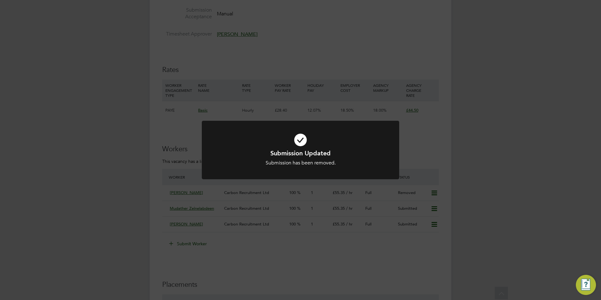
click at [296, 157] on div "Submission Updated Submission has been removed. Cancel Okay" at bounding box center [300, 157] width 163 height 17
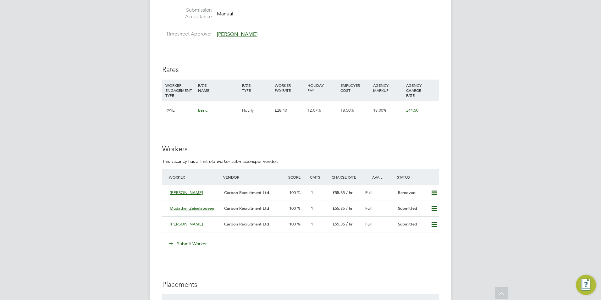
click at [202, 239] on button "Submit Worker" at bounding box center [188, 244] width 47 height 10
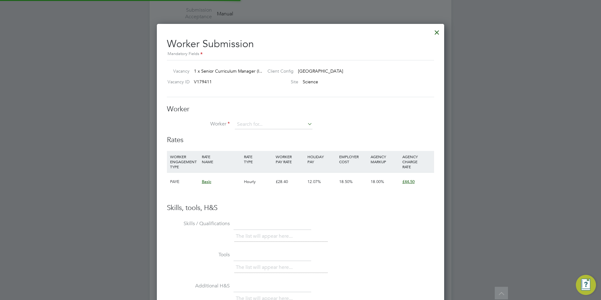
scroll to position [382, 288]
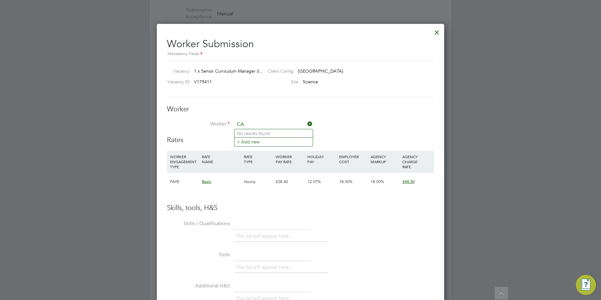
type input "C"
click at [434, 31] on div at bounding box center [436, 30] width 11 height 11
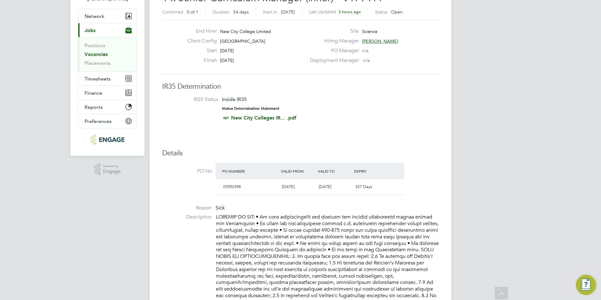
scroll to position [0, 0]
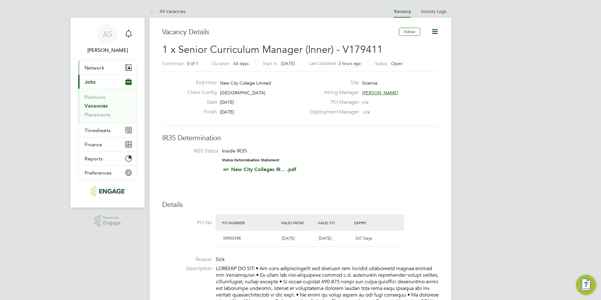
click at [101, 70] on span "Network" at bounding box center [95, 68] width 20 height 6
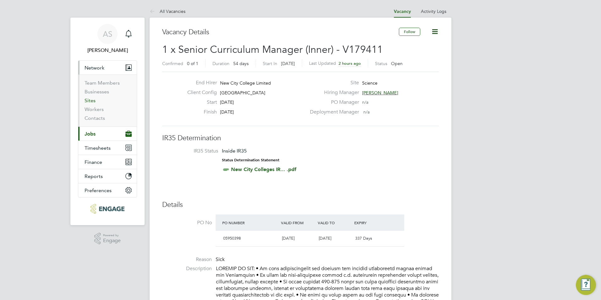
click at [92, 101] on link "Sites" at bounding box center [90, 100] width 11 height 6
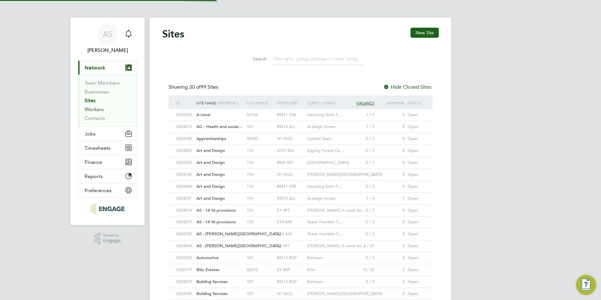
scroll to position [12, 30]
click at [92, 109] on link "Workers" at bounding box center [94, 109] width 19 height 6
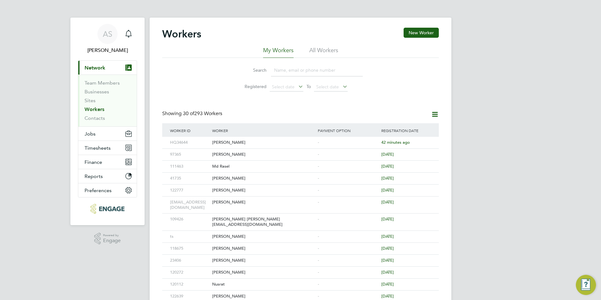
click at [291, 70] on input at bounding box center [317, 70] width 92 height 12
click at [422, 27] on div "Workers New Worker My Workers All Workers Search Registered Select date To Sele…" at bounding box center [301, 285] width 302 height 534
click at [418, 33] on button "New Worker" at bounding box center [421, 33] width 35 height 10
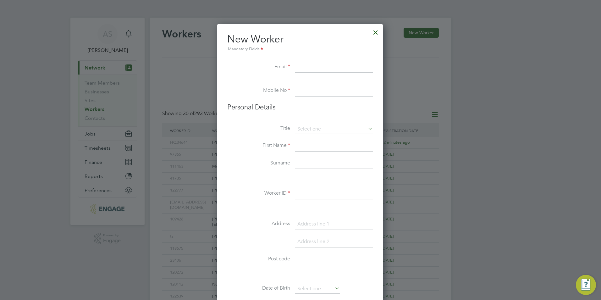
click at [299, 145] on input at bounding box center [334, 145] width 78 height 11
type input "c"
type input "Carol"
click at [309, 69] on input at bounding box center [334, 67] width 78 height 11
paste input "ngoezeji@yahoo.com"
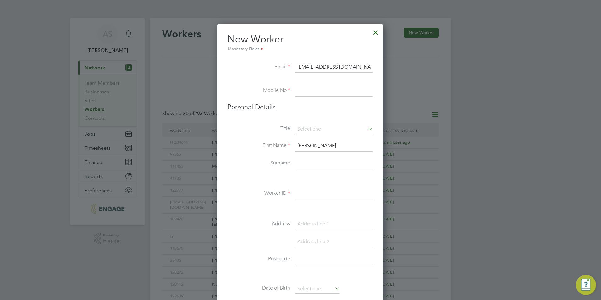
type input "ngoezeji@yahoo.com"
click at [297, 88] on input at bounding box center [334, 90] width 78 height 11
paste input "07488275534"
type input "07488275534"
click at [338, 132] on input at bounding box center [334, 128] width 78 height 9
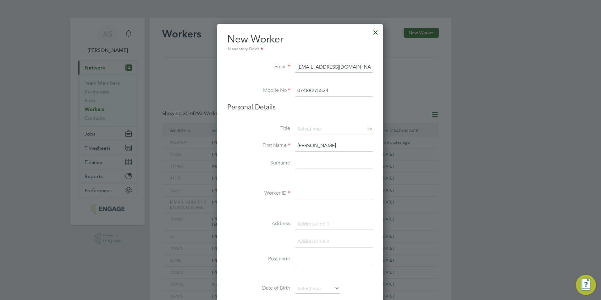
click at [326, 146] on li "Mrs" at bounding box center [334, 146] width 78 height 8
type input "Mrs"
click at [310, 160] on input at bounding box center [334, 163] width 78 height 11
paste input "Ezeji"
type input "Ezeji"
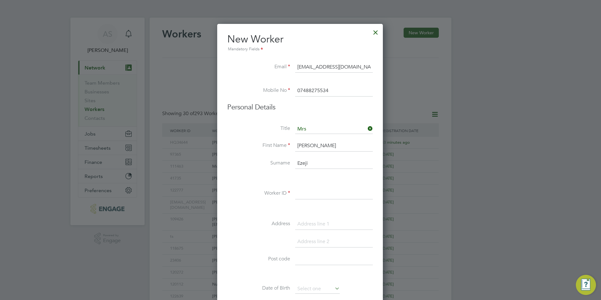
click at [317, 195] on input at bounding box center [334, 193] width 78 height 11
paste input "107791"
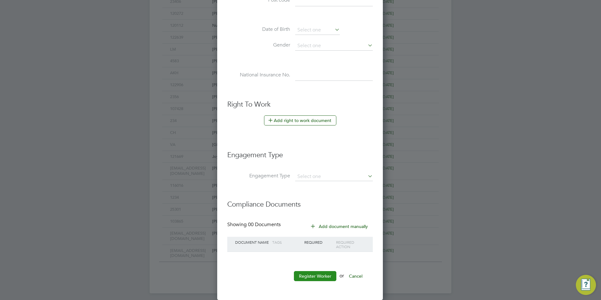
type input "HQ107791"
click at [323, 276] on button "Register Worker" at bounding box center [315, 276] width 42 height 10
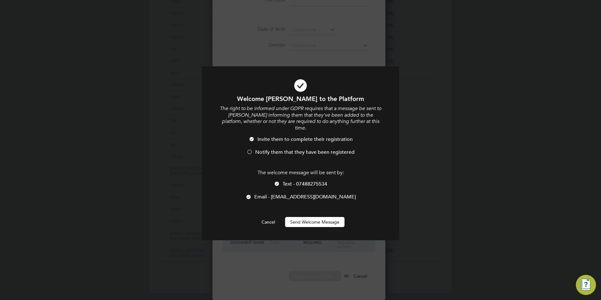
click at [280, 149] on span "Notify them that they have been registered" at bounding box center [304, 152] width 99 height 6
click at [279, 173] on div "The welcome message will be sent by: Text - 07488275534 Email - ngoezeji@yahoo.…" at bounding box center [300, 187] width 163 height 37
click at [278, 181] on div at bounding box center [277, 184] width 6 height 6
click at [312, 217] on button "Send Welcome Message" at bounding box center [314, 222] width 59 height 10
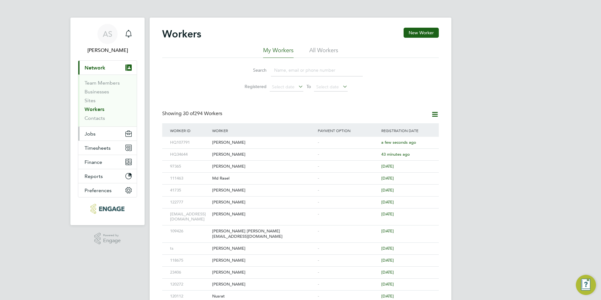
click at [101, 133] on button "Jobs" at bounding box center [107, 134] width 58 height 14
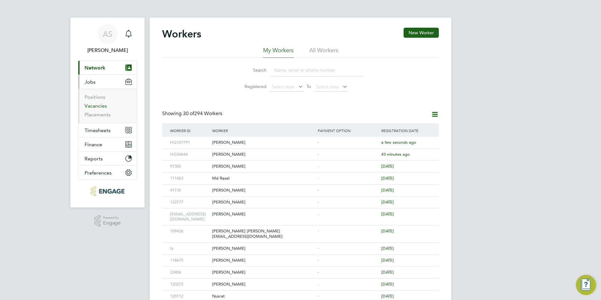
click at [100, 108] on link "Vacancies" at bounding box center [96, 106] width 22 height 6
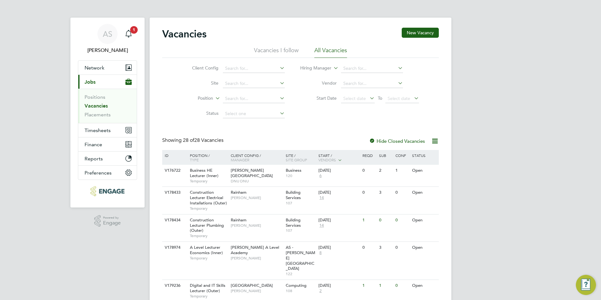
scroll to position [366, 0]
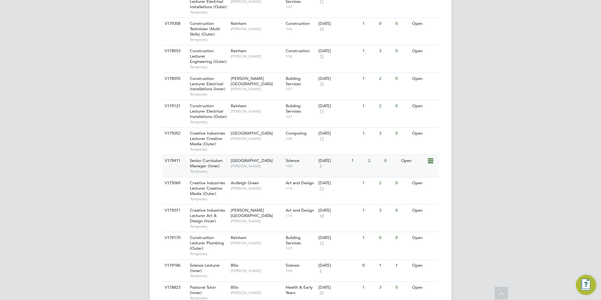
click at [230, 155] on div "Tower Hamlets Campus Iqbal Hussain" at bounding box center [256, 163] width 55 height 16
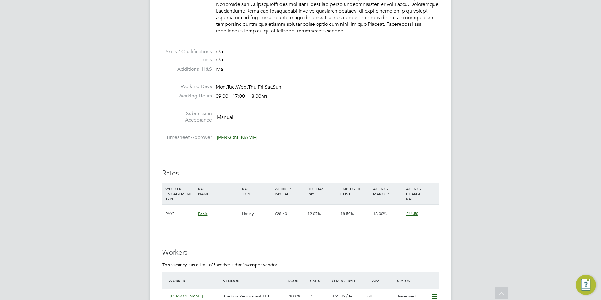
scroll to position [786, 0]
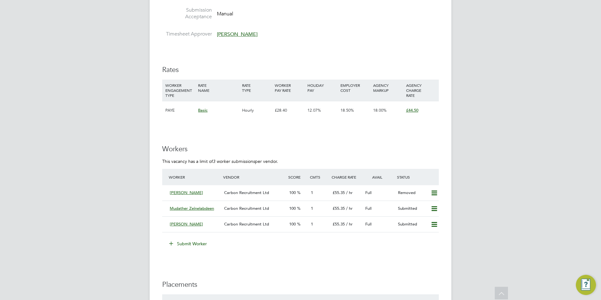
click at [184, 239] on button "Submit Worker" at bounding box center [188, 244] width 47 height 10
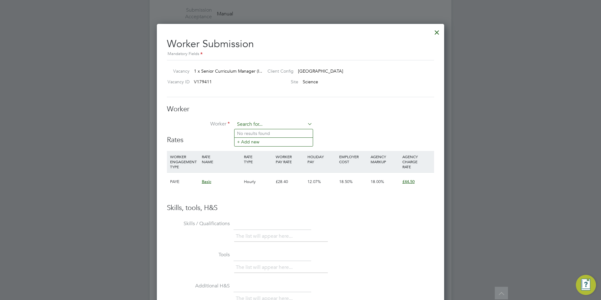
click at [245, 124] on input at bounding box center [274, 124] width 78 height 9
type input "[PERSON_NAME] (HQ107791)"
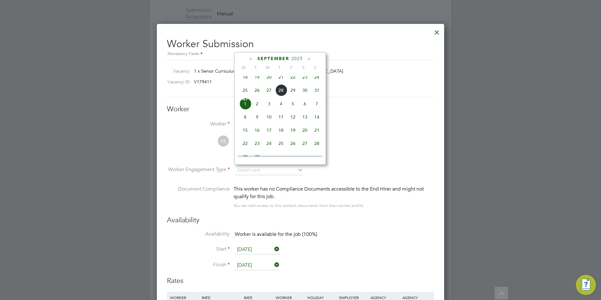
click at [376, 161] on li "CE [PERSON_NAME] View details m: 07488275534 [EMAIL_ADDRESS][DOMAIN_NAME]" at bounding box center [300, 150] width 267 height 30
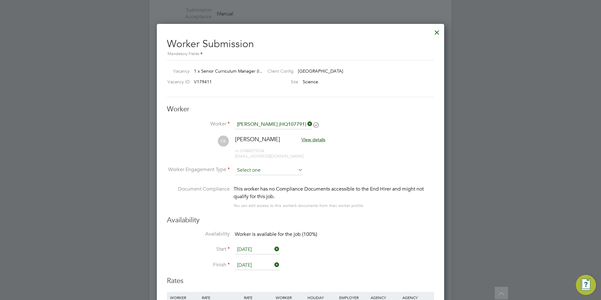
click at [265, 171] on input at bounding box center [269, 170] width 68 height 9
click at [264, 176] on li "Contract" at bounding box center [268, 179] width 69 height 8
type input "Contract"
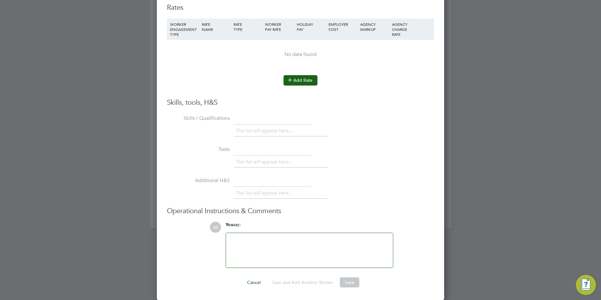
click at [296, 85] on button "Add Rate" at bounding box center [300, 80] width 34 height 10
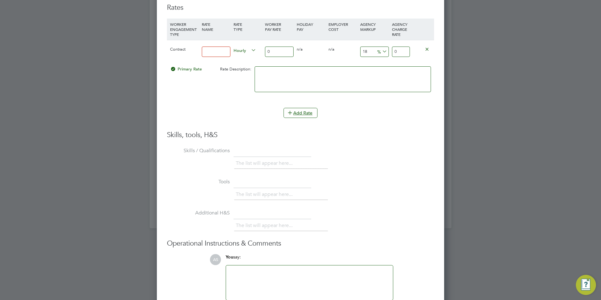
click at [223, 53] on input at bounding box center [216, 52] width 29 height 10
type input "BASIC"
drag, startPoint x: 276, startPoint y: 46, endPoint x: 277, endPoint y: 49, distance: 3.2
click at [276, 47] on div "0" at bounding box center [279, 51] width 32 height 23
click at [277, 49] on input "0" at bounding box center [279, 52] width 29 height 10
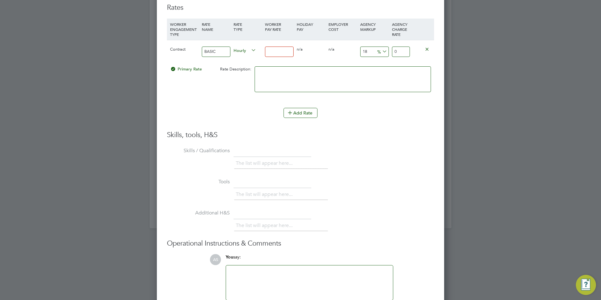
type input "5"
type input "5.9"
type input "50"
type input "59"
type input "50"
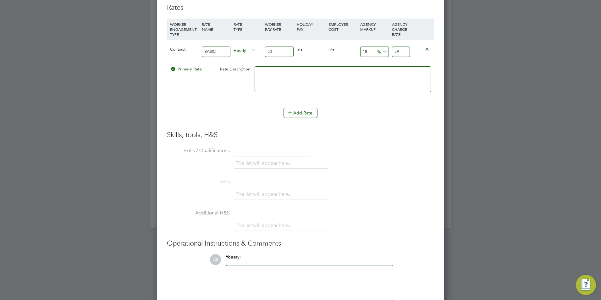
click at [365, 51] on input "18" at bounding box center [374, 52] width 29 height 10
type input "2"
type input "51"
type input "23"
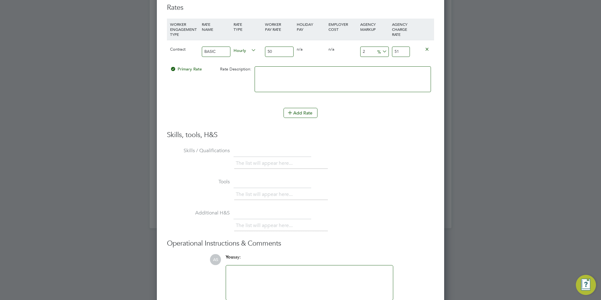
type input "61.5"
type input "23"
click at [389, 128] on li "WORKER ENGAGEMENT TYPE RATE NAME RATE TYPE WORKER PAY RATE HOLIDAY PAY EMPLOYER…" at bounding box center [300, 75] width 267 height 112
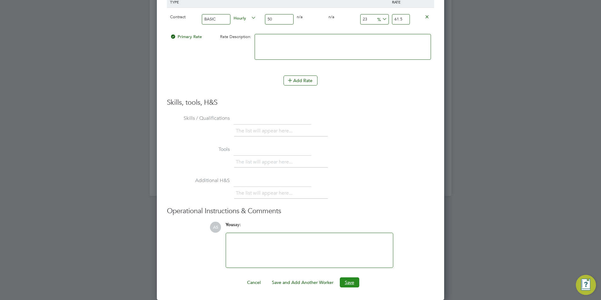
click at [349, 284] on button "Save" at bounding box center [349, 282] width 19 height 10
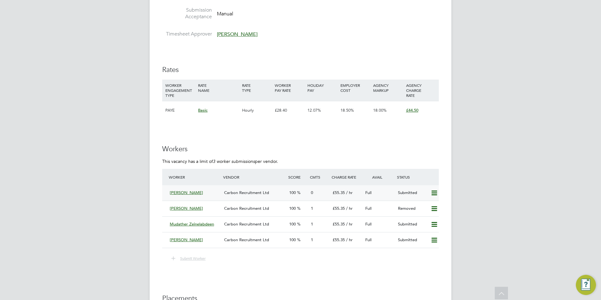
click at [189, 190] on div "[PERSON_NAME]" at bounding box center [194, 193] width 54 height 10
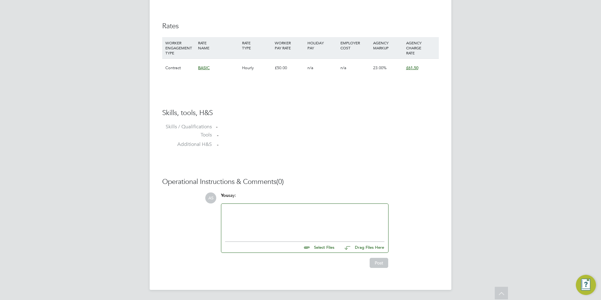
click at [321, 245] on input "file" at bounding box center [337, 246] width 94 height 9
type input "C:\fakepath\HQ107791.docx"
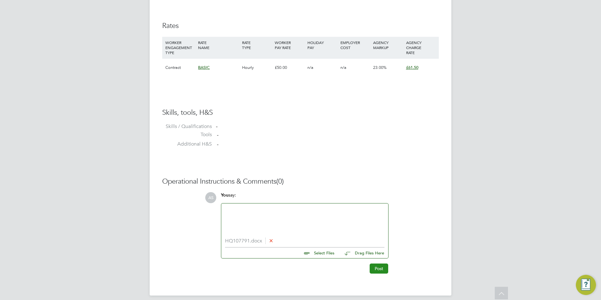
click at [375, 264] on button "Post" at bounding box center [379, 268] width 19 height 10
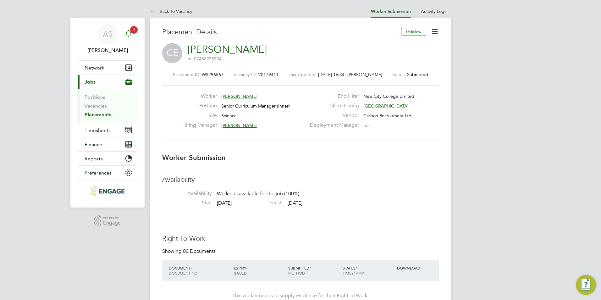
click at [132, 34] on div "Main navigation" at bounding box center [128, 34] width 13 height 13
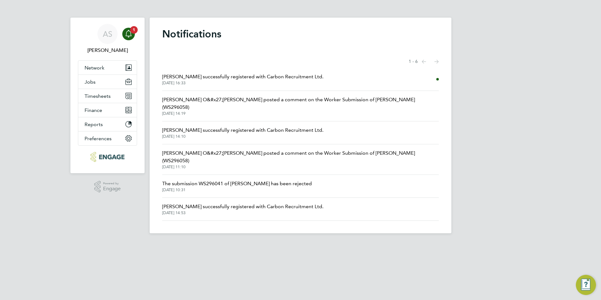
click at [257, 84] on span "28 Aug 2025, 16:33" at bounding box center [242, 82] width 161 height 5
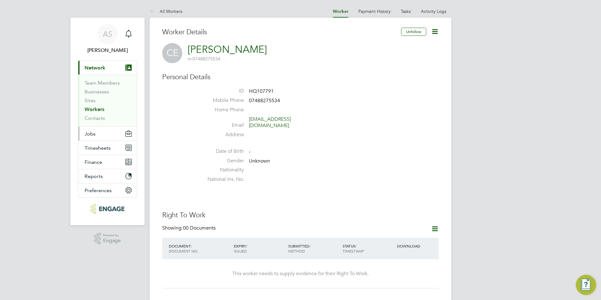
click at [101, 140] on button "Jobs" at bounding box center [107, 134] width 58 height 14
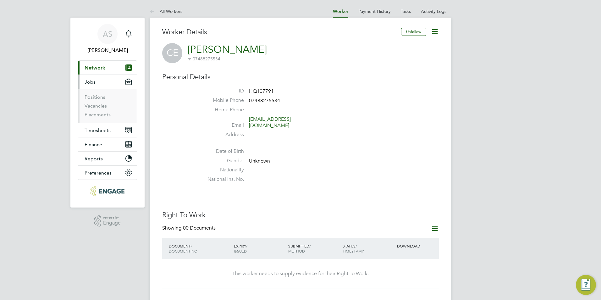
click at [107, 106] on li "Vacancies" at bounding box center [108, 107] width 47 height 9
click at [105, 106] on link "Vacancies" at bounding box center [96, 106] width 22 height 6
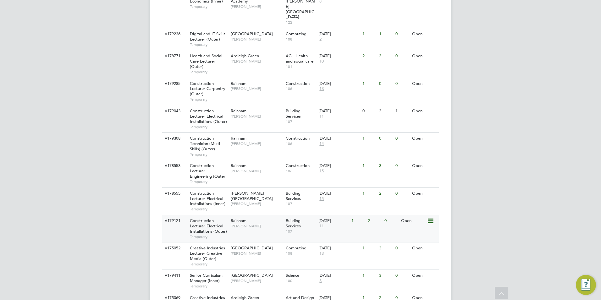
scroll to position [283, 0]
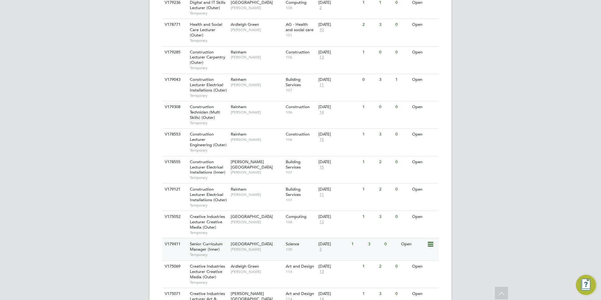
click at [279, 247] on span "[PERSON_NAME]" at bounding box center [257, 249] width 52 height 5
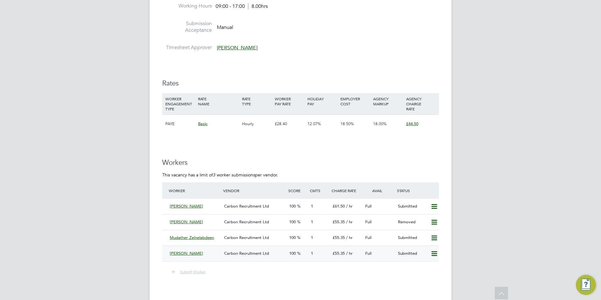
scroll to position [754, 0]
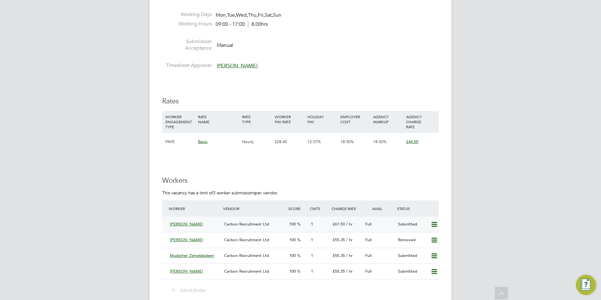
click at [249, 221] on span "Carbon Recruitment Ltd" at bounding box center [246, 223] width 45 height 5
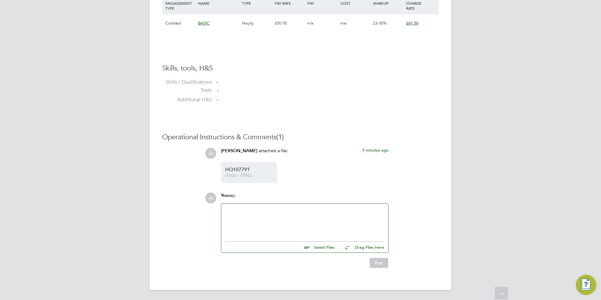
click at [230, 162] on li "HQ107791 docx - 39kb" at bounding box center [249, 172] width 56 height 21
click at [229, 172] on span "HQ107791" at bounding box center [250, 169] width 50 height 5
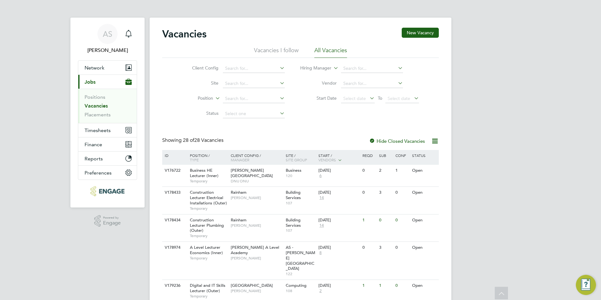
scroll to position [366, 0]
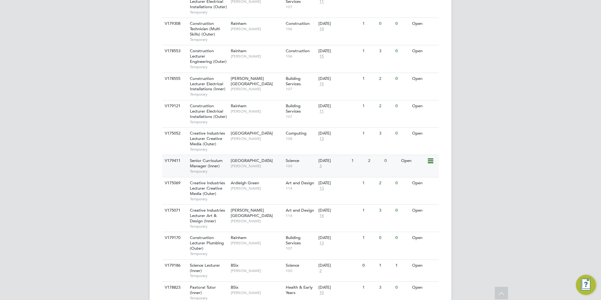
click at [228, 155] on div "Senior Curriculum Manager (Inner) Temporary" at bounding box center [207, 166] width 44 height 22
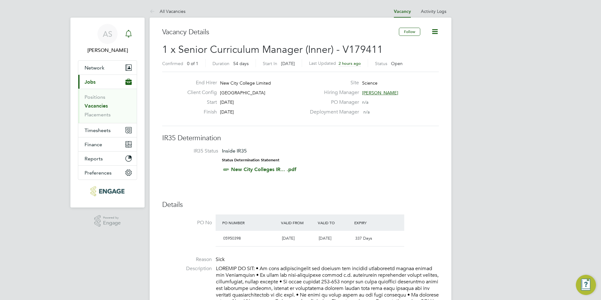
click at [129, 33] on icon "Main navigation" at bounding box center [129, 34] width 8 height 8
click at [125, 34] on icon "Main navigation" at bounding box center [129, 34] width 8 height 8
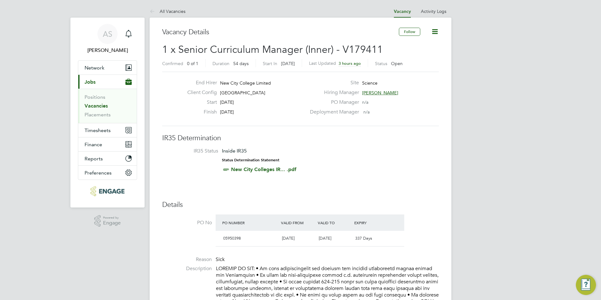
click at [105, 105] on link "Vacancies" at bounding box center [96, 106] width 23 height 6
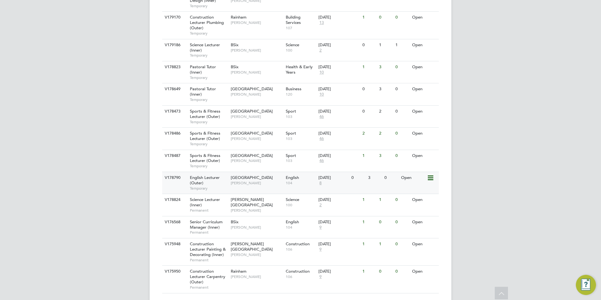
scroll to position [366, 0]
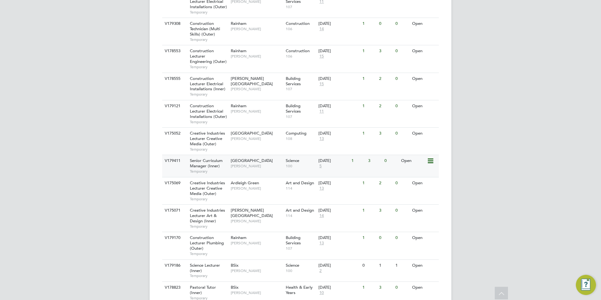
click at [321, 163] on span "5" at bounding box center [320, 165] width 4 height 5
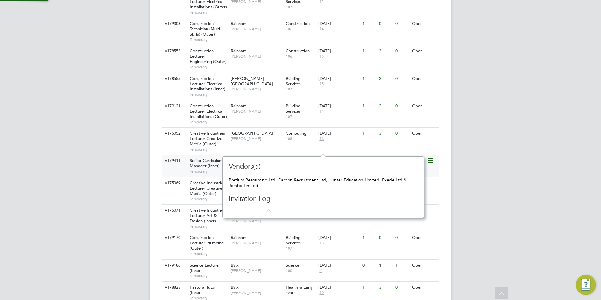
scroll to position [6, 4]
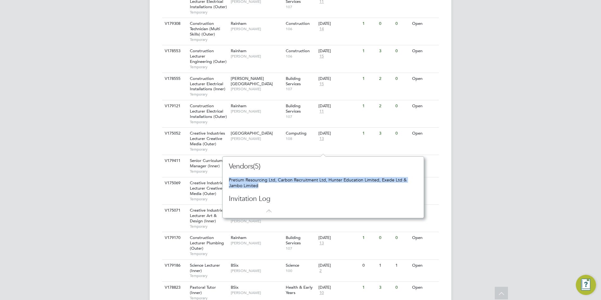
drag, startPoint x: 229, startPoint y: 180, endPoint x: 263, endPoint y: 188, distance: 35.1
click at [263, 188] on div "Pretium Resourcing Ltd, Carbon Recruitment Ltd, Hunter Education Limited, Exede…" at bounding box center [323, 182] width 189 height 11
drag, startPoint x: 263, startPoint y: 188, endPoint x: 294, endPoint y: 181, distance: 31.1
click at [294, 181] on div "Pretium Resourcing Ltd, Carbon Recruitment Ltd, Hunter Education Limited, Exede…" at bounding box center [323, 182] width 189 height 11
click at [292, 163] on span "100" at bounding box center [301, 165] width 30 height 5
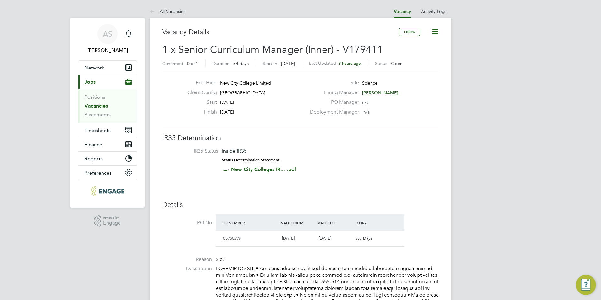
click at [99, 106] on link "Vacancies" at bounding box center [96, 106] width 23 height 6
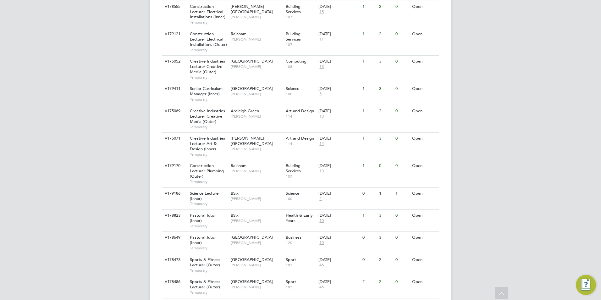
scroll to position [503, 0]
